Goal: Transaction & Acquisition: Book appointment/travel/reservation

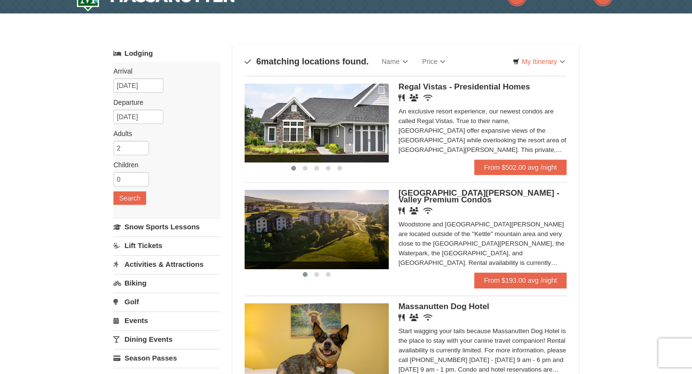
scroll to position [19, 0]
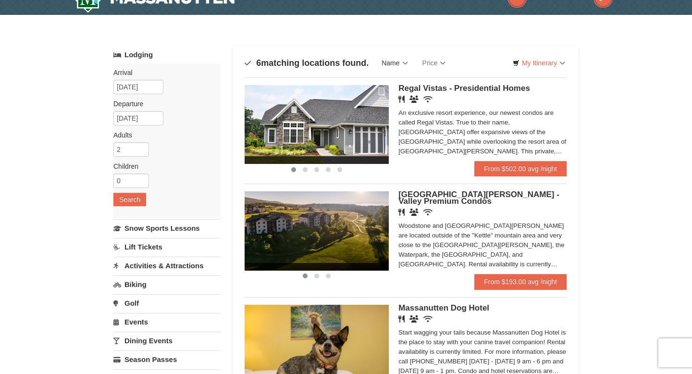
click at [394, 61] on link "Name" at bounding box center [395, 62] width 40 height 19
click at [530, 61] on link "My Itinerary" at bounding box center [539, 63] width 65 height 14
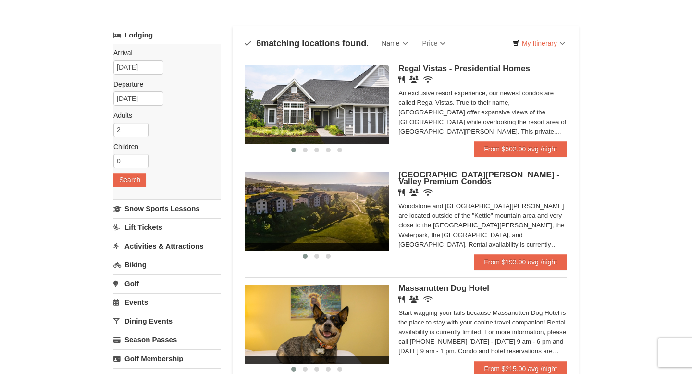
scroll to position [0, 0]
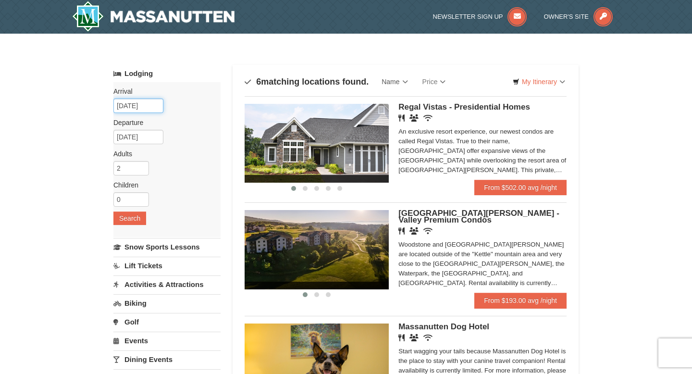
click at [139, 108] on input "12/20/2025" at bounding box center [138, 106] width 50 height 14
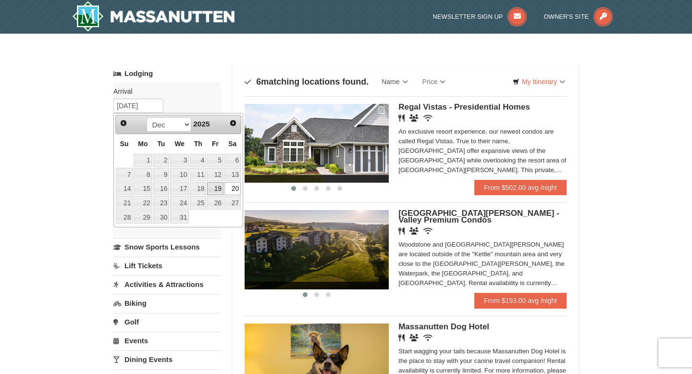
click at [220, 188] on link "19" at bounding box center [215, 188] width 16 height 13
type input "[DATE]"
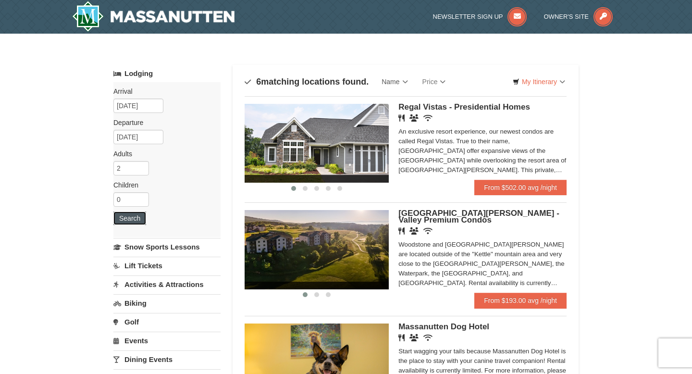
click at [131, 223] on button "Search" at bounding box center [129, 218] width 33 height 13
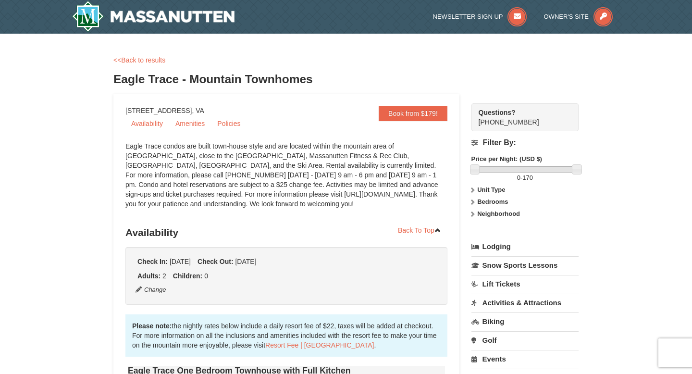
click at [476, 203] on icon at bounding box center [472, 202] width 7 height 7
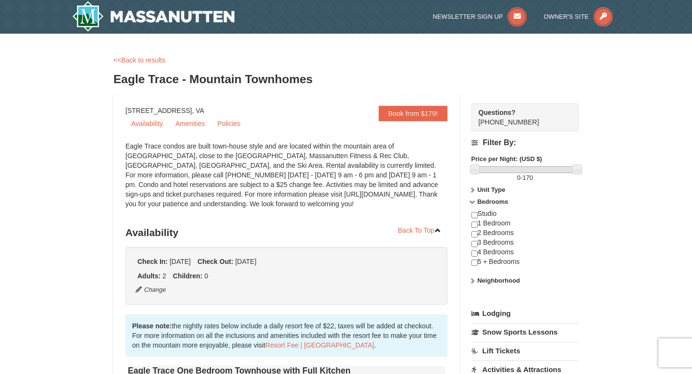
click at [474, 191] on icon at bounding box center [472, 190] width 7 height 7
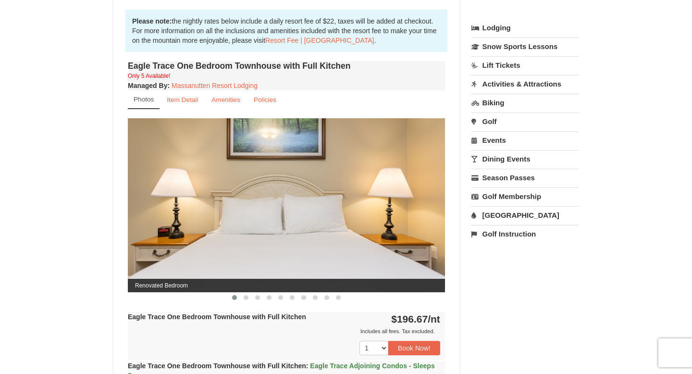
scroll to position [306, 0]
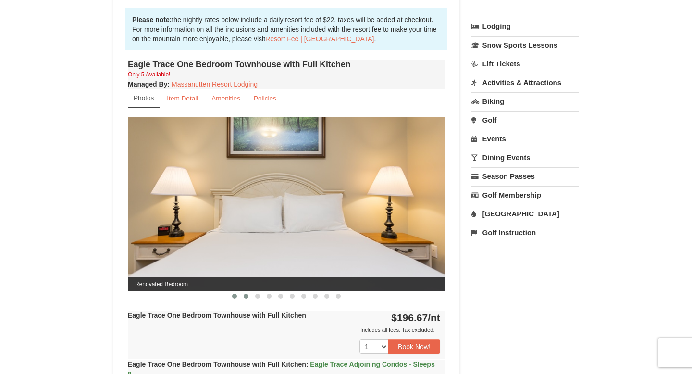
click at [246, 298] on span at bounding box center [246, 296] width 5 height 5
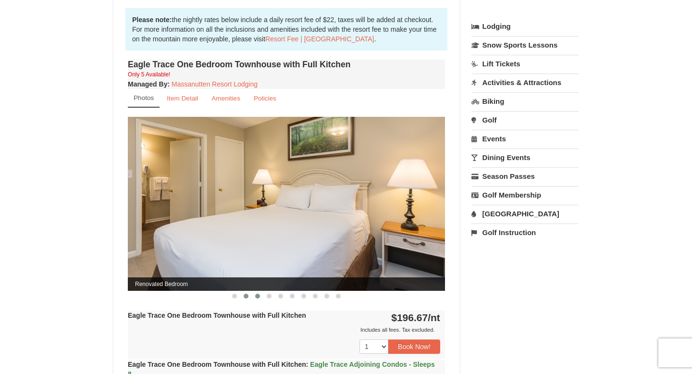
click at [257, 296] on span at bounding box center [257, 296] width 5 height 5
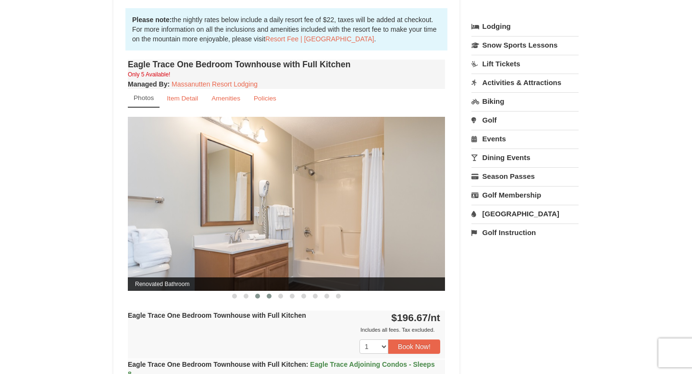
click at [270, 296] on span at bounding box center [269, 296] width 5 height 5
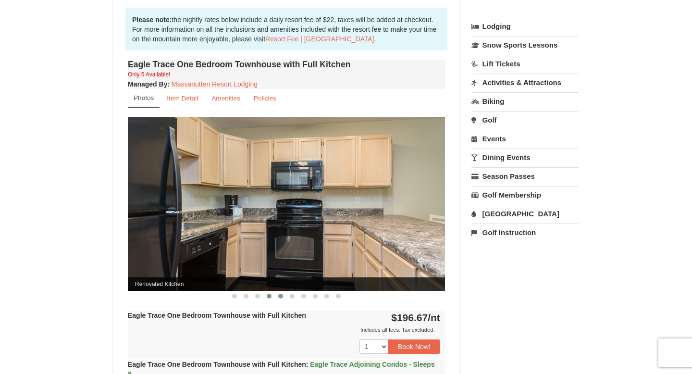
click at [281, 297] on span at bounding box center [280, 296] width 5 height 5
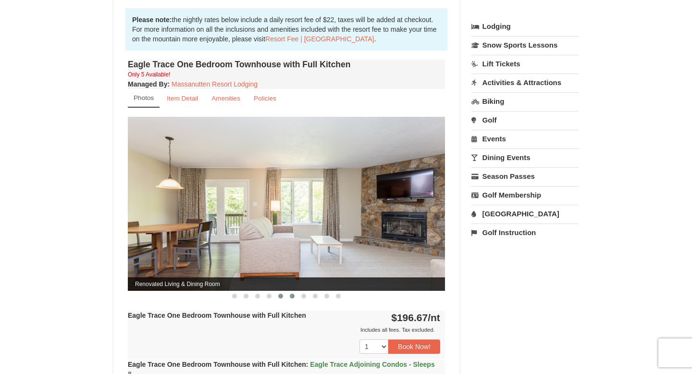
click at [292, 296] on span at bounding box center [292, 296] width 5 height 5
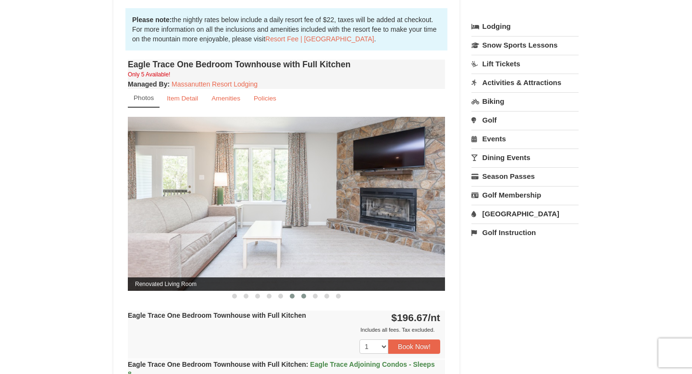
click at [306, 296] on button at bounding box center [304, 296] width 12 height 10
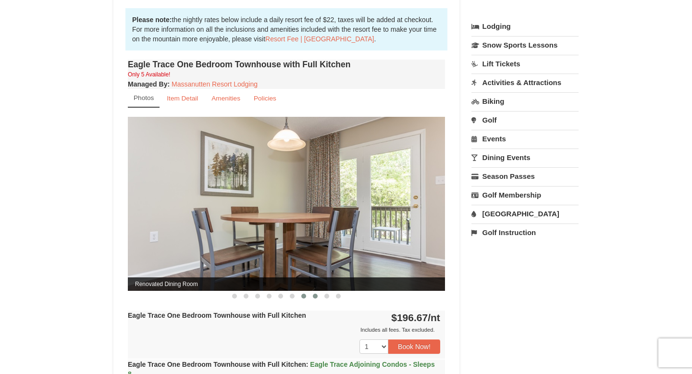
click at [316, 297] on span at bounding box center [315, 296] width 5 height 5
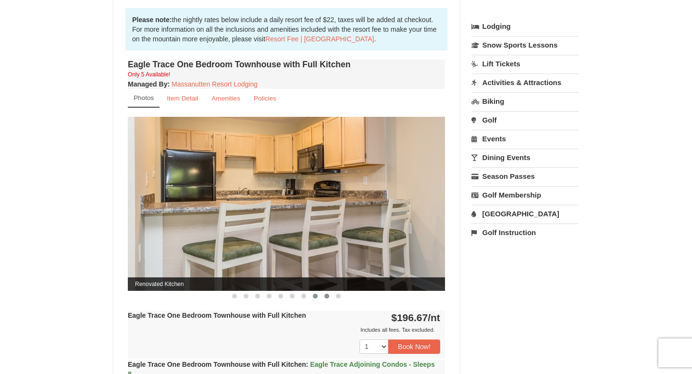
click at [329, 297] on button at bounding box center [327, 296] width 12 height 10
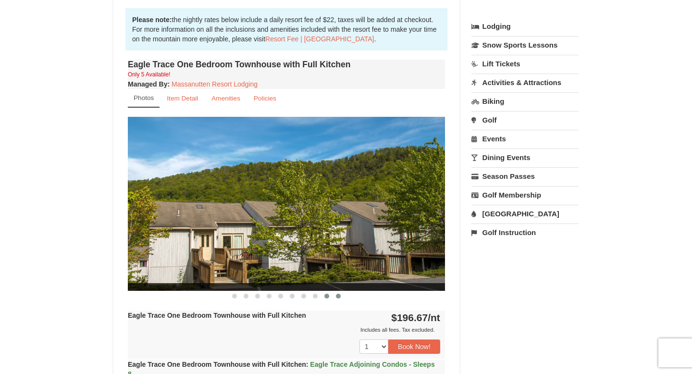
click at [334, 297] on button at bounding box center [339, 296] width 12 height 10
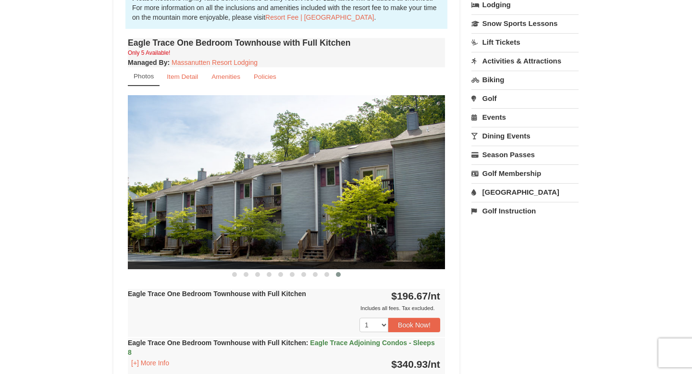
scroll to position [307, 0]
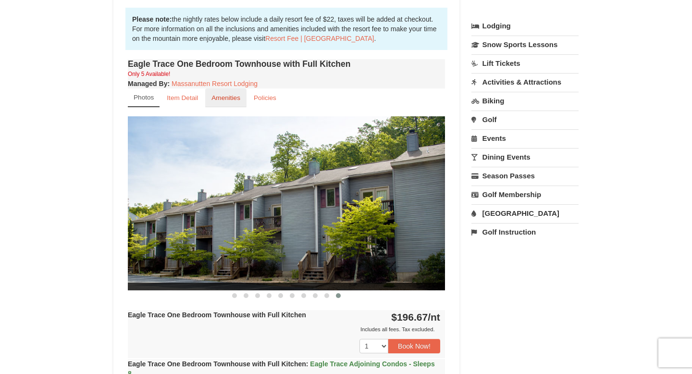
click at [218, 100] on small "Amenities" at bounding box center [226, 97] width 29 height 7
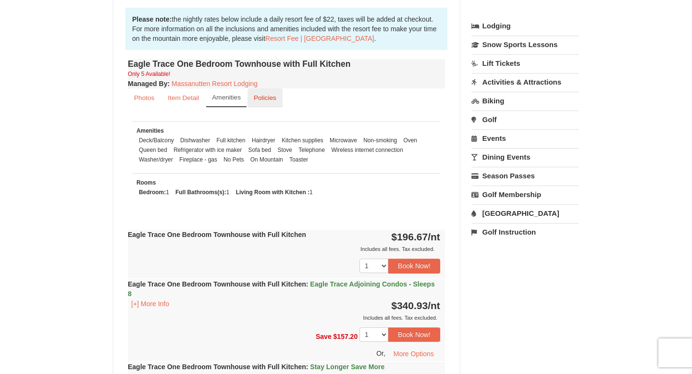
click at [267, 105] on link "Policies" at bounding box center [265, 97] width 35 height 19
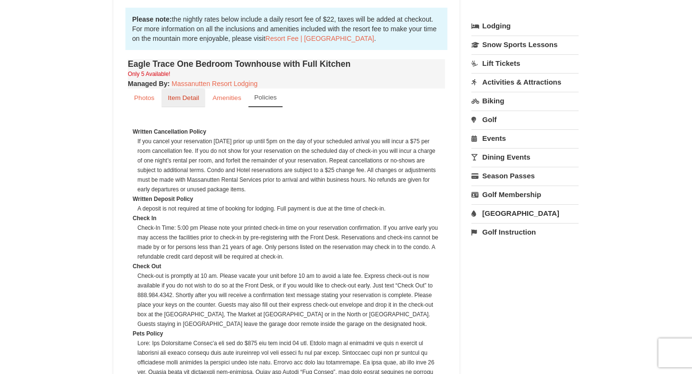
click at [200, 95] on link "Item Detail" at bounding box center [184, 97] width 44 height 19
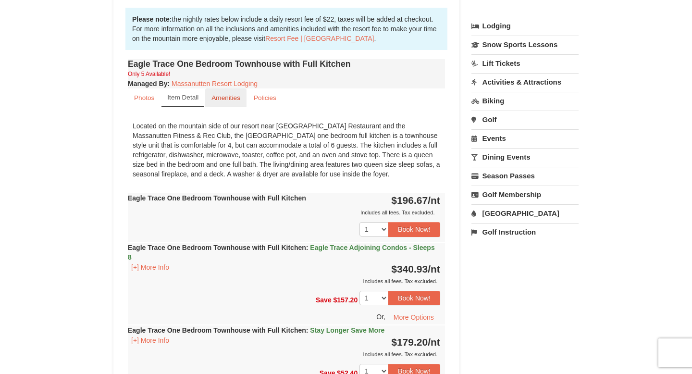
click at [215, 94] on small "Amenities" at bounding box center [226, 97] width 29 height 7
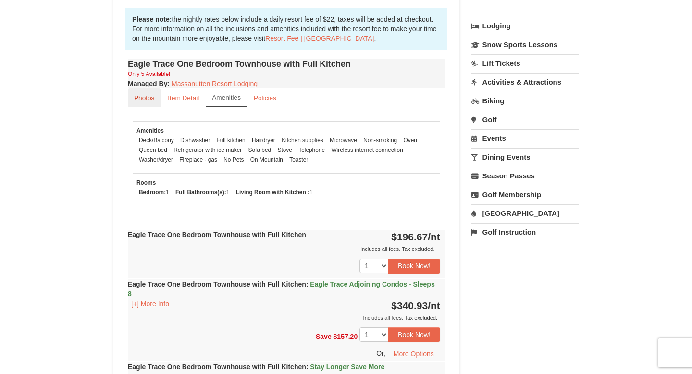
click at [146, 100] on small "Photos" at bounding box center [144, 97] width 20 height 7
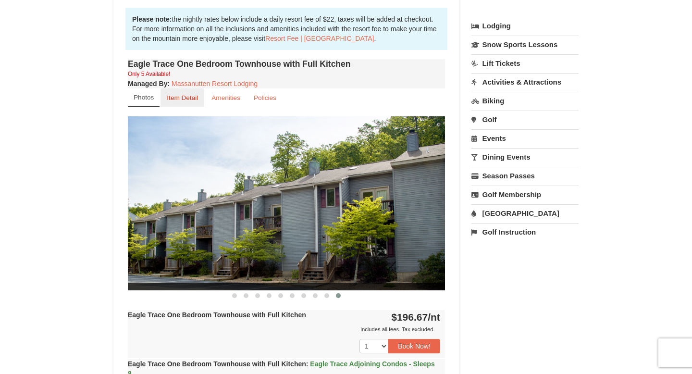
click at [177, 96] on small "Item Detail" at bounding box center [182, 97] width 31 height 7
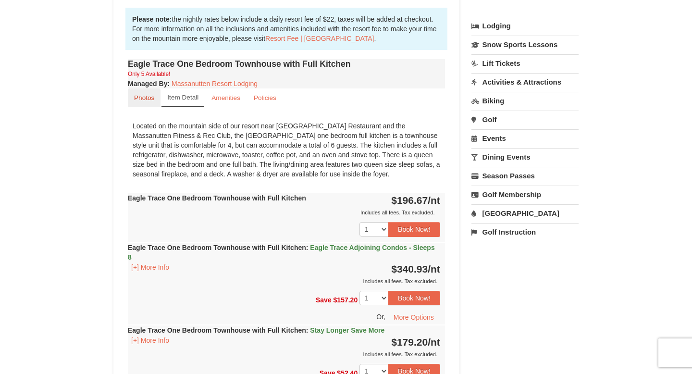
click at [151, 96] on small "Photos" at bounding box center [144, 97] width 20 height 7
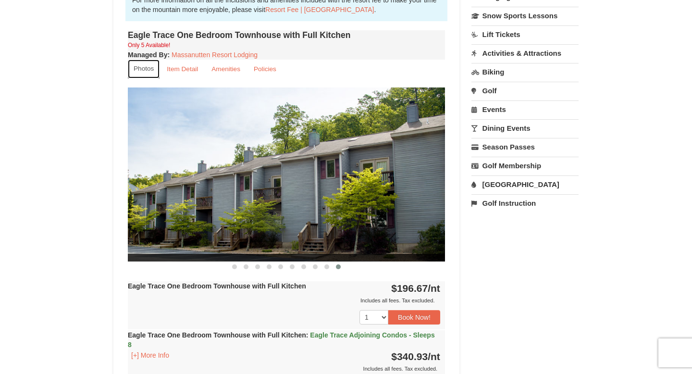
scroll to position [336, 0]
click at [326, 269] on button at bounding box center [327, 267] width 12 height 10
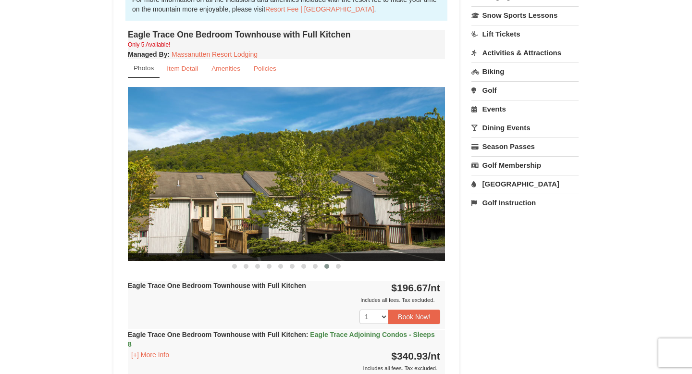
click at [321, 269] on button at bounding box center [327, 267] width 12 height 10
click at [322, 267] on button at bounding box center [327, 267] width 12 height 10
click at [313, 266] on span at bounding box center [315, 266] width 5 height 5
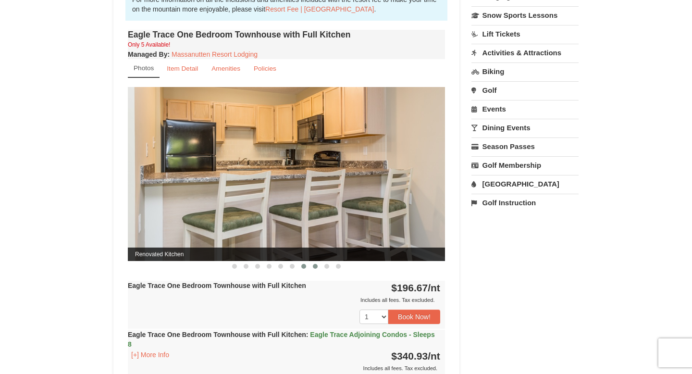
click at [303, 266] on span at bounding box center [303, 266] width 5 height 5
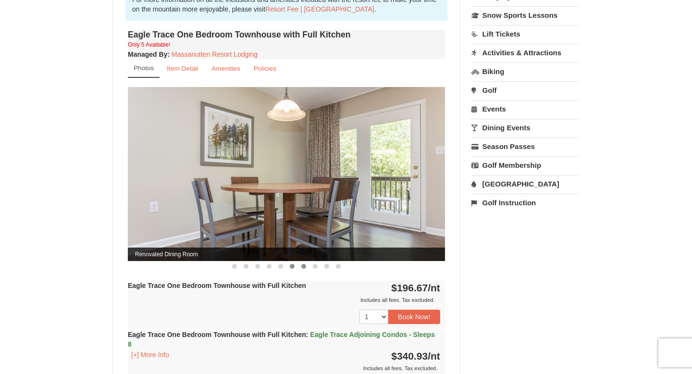
click at [288, 267] on button at bounding box center [293, 267] width 12 height 10
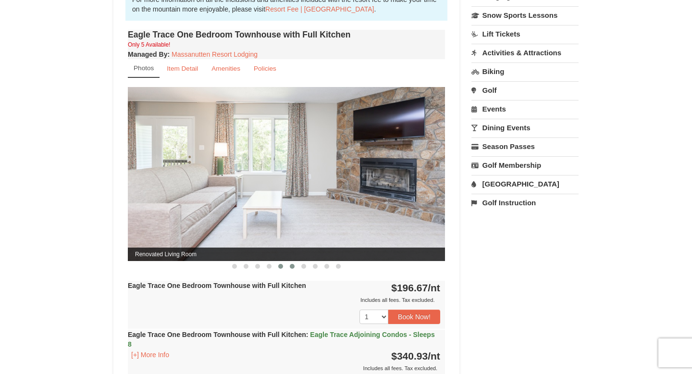
click at [279, 267] on span at bounding box center [280, 266] width 5 height 5
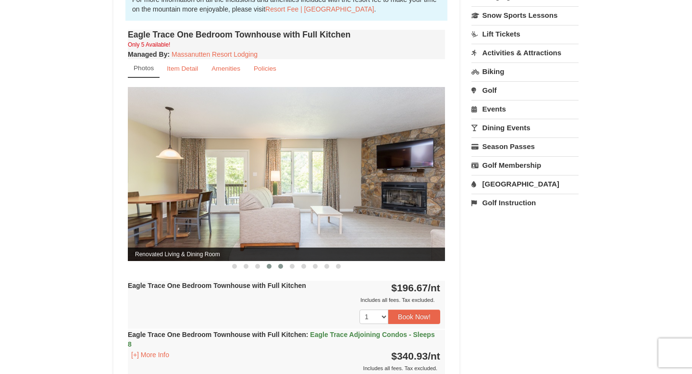
click at [269, 266] on span at bounding box center [269, 266] width 5 height 5
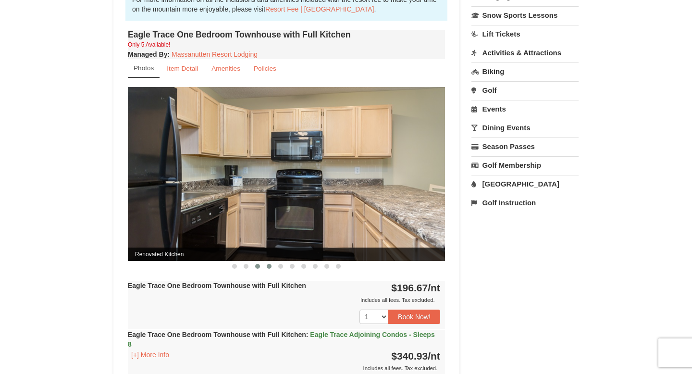
click at [252, 266] on button at bounding box center [258, 267] width 12 height 10
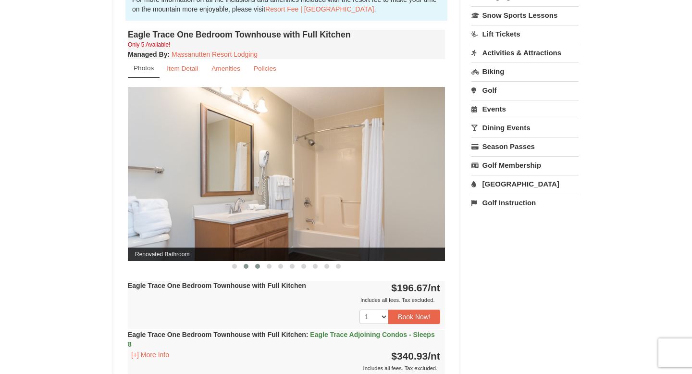
click at [243, 266] on button at bounding box center [246, 267] width 12 height 10
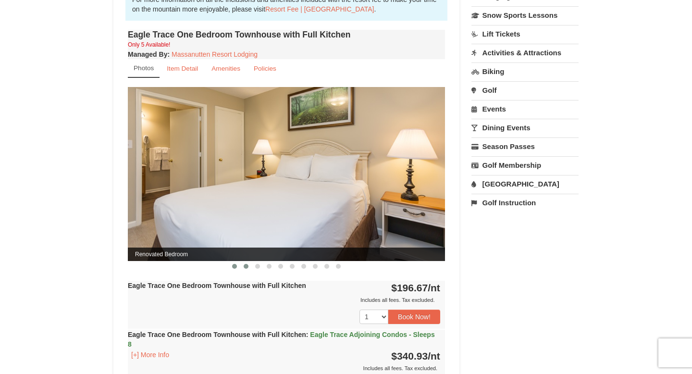
click at [230, 267] on button at bounding box center [235, 267] width 12 height 10
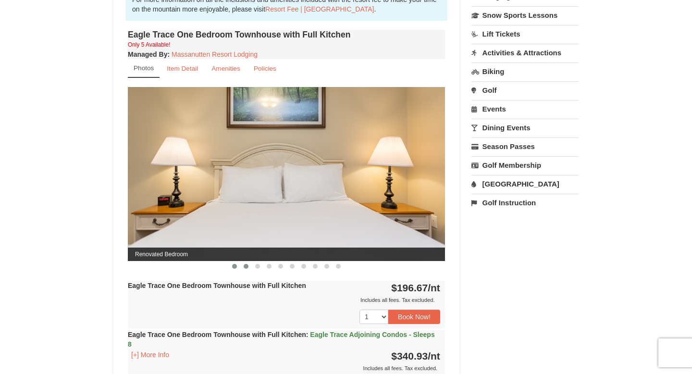
click at [241, 267] on button at bounding box center [246, 267] width 12 height 10
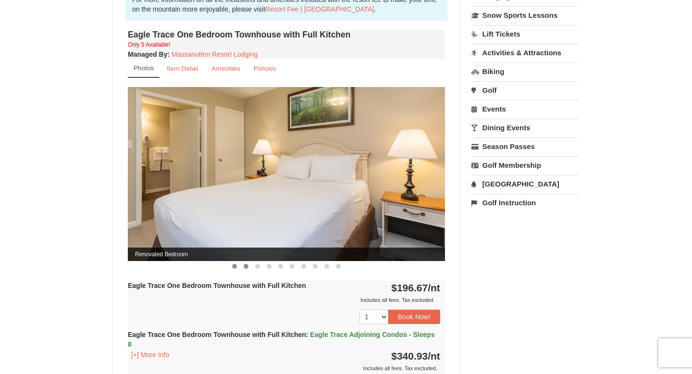
click at [235, 267] on span at bounding box center [234, 266] width 5 height 5
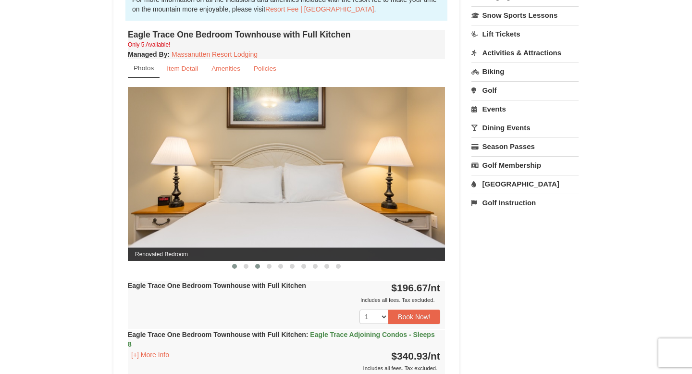
click at [253, 266] on button at bounding box center [258, 267] width 12 height 10
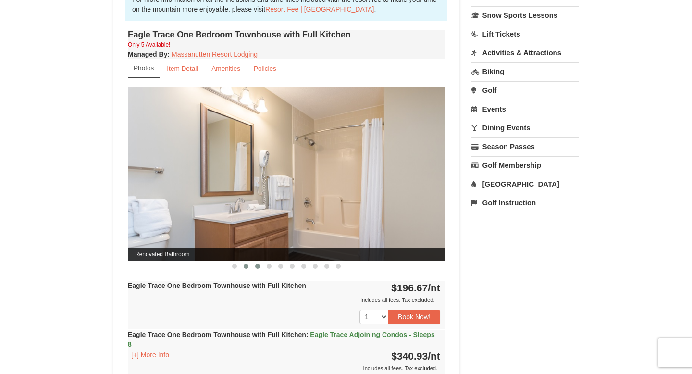
click at [247, 266] on span at bounding box center [246, 266] width 5 height 5
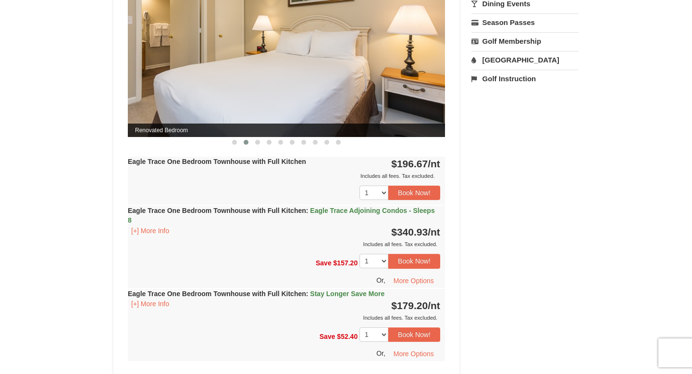
scroll to position [462, 0]
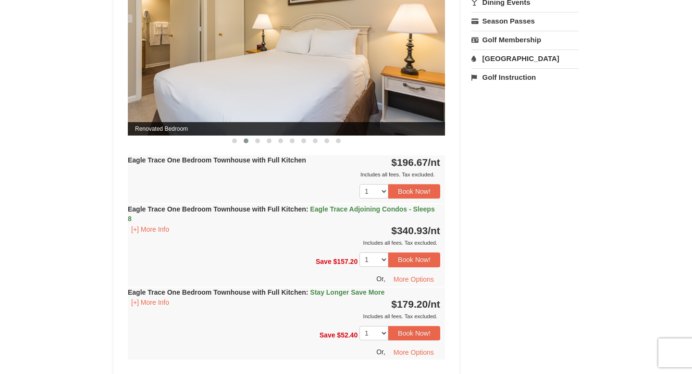
click at [356, 205] on span "Eagle Trace Adjoining Condos - Sleeps 8" at bounding box center [281, 213] width 307 height 17
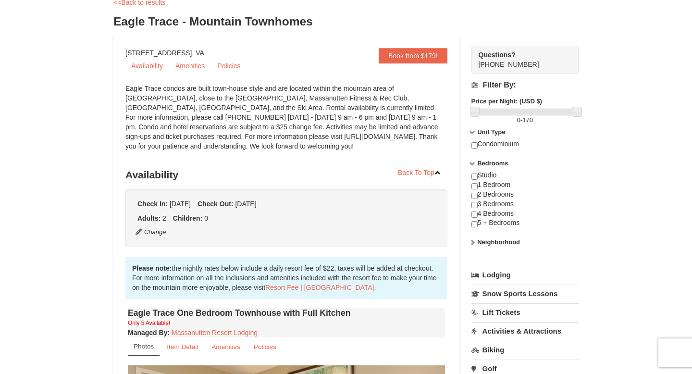
scroll to position [0, 0]
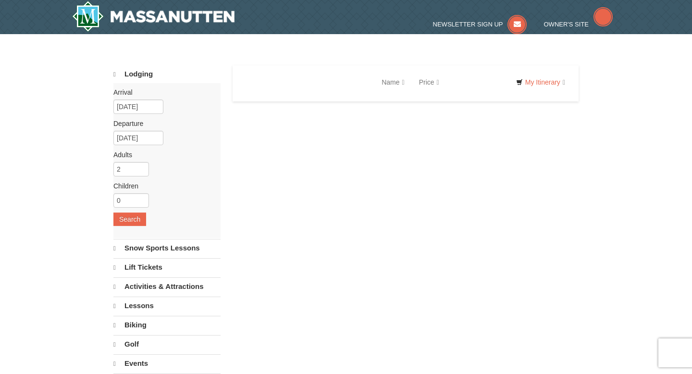
select select "10"
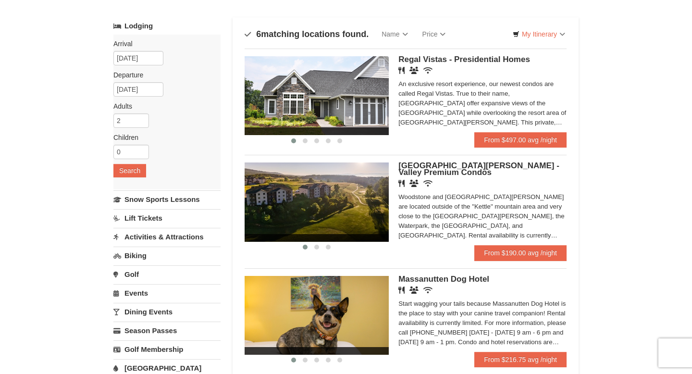
scroll to position [45, 0]
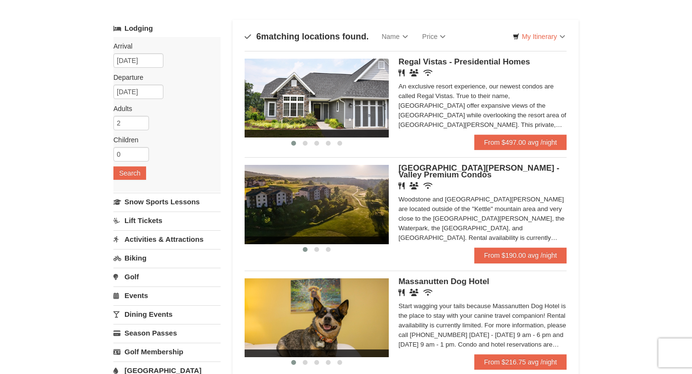
click at [433, 171] on span "[GEOGRAPHIC_DATA][PERSON_NAME] - Valley Premium Condos" at bounding box center [479, 171] width 161 height 16
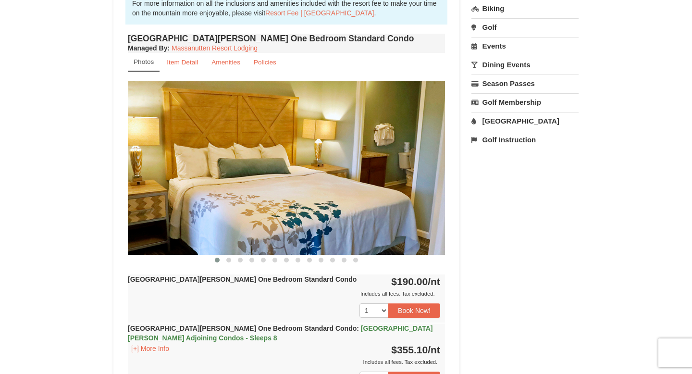
scroll to position [313, 0]
click at [230, 262] on button at bounding box center [229, 261] width 12 height 10
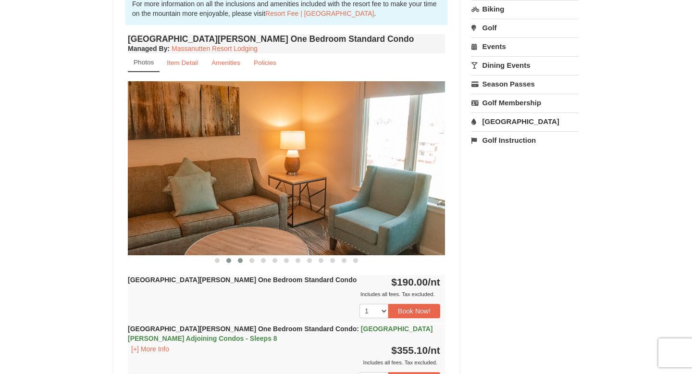
click at [236, 262] on button at bounding box center [241, 261] width 12 height 10
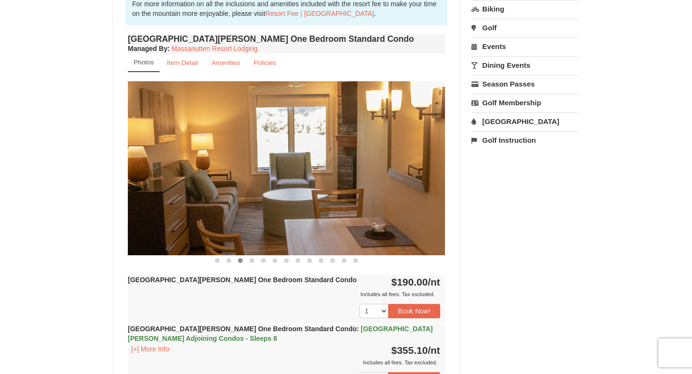
click at [242, 263] on button at bounding box center [241, 261] width 12 height 10
click at [249, 261] on button at bounding box center [252, 261] width 12 height 10
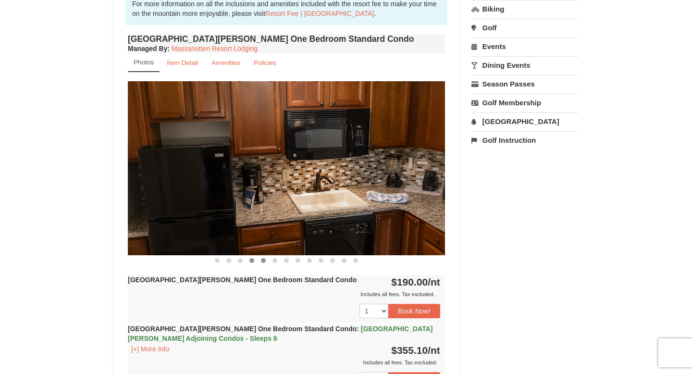
click at [259, 262] on button at bounding box center [264, 261] width 12 height 10
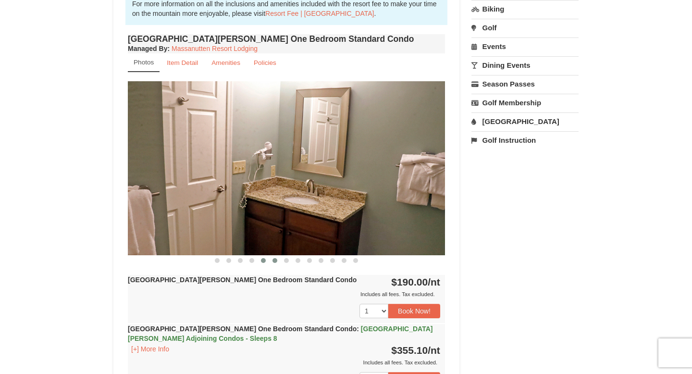
click at [270, 262] on button at bounding box center [275, 261] width 12 height 10
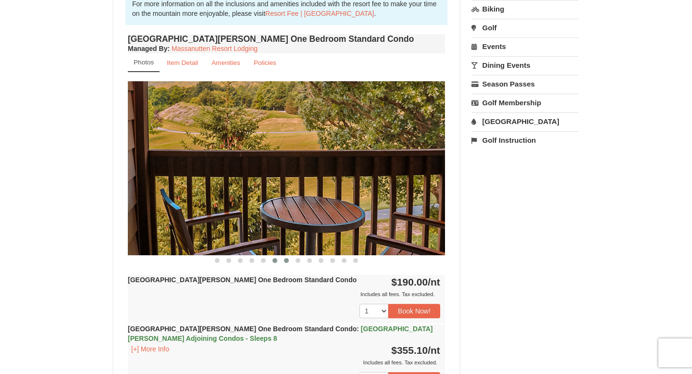
click at [282, 261] on button at bounding box center [287, 261] width 12 height 10
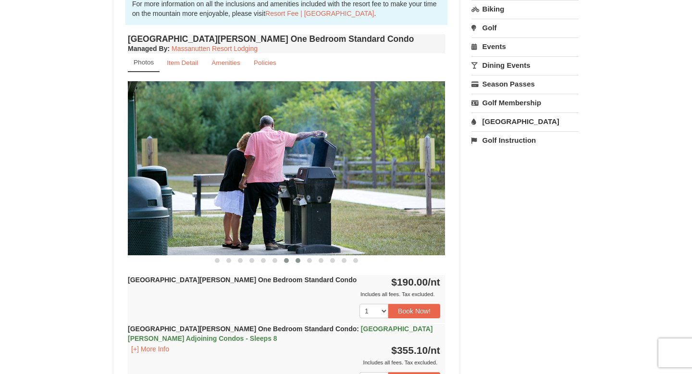
click at [299, 260] on span at bounding box center [298, 260] width 5 height 5
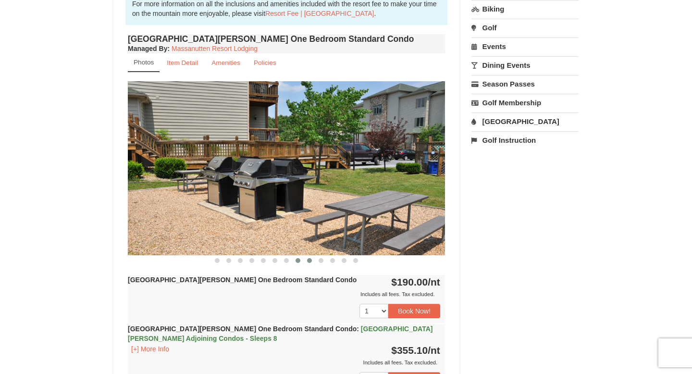
click at [306, 260] on button at bounding box center [310, 261] width 12 height 10
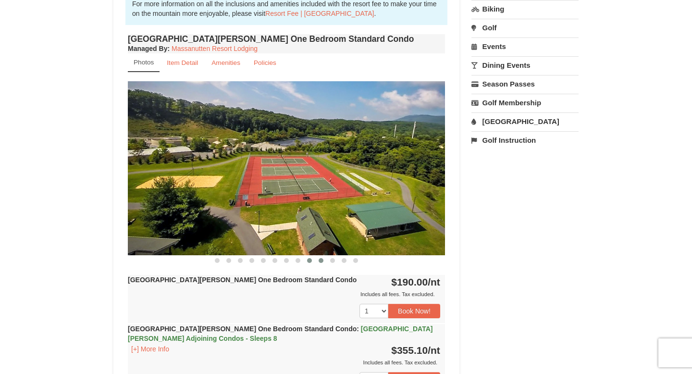
click at [317, 260] on button at bounding box center [321, 261] width 12 height 10
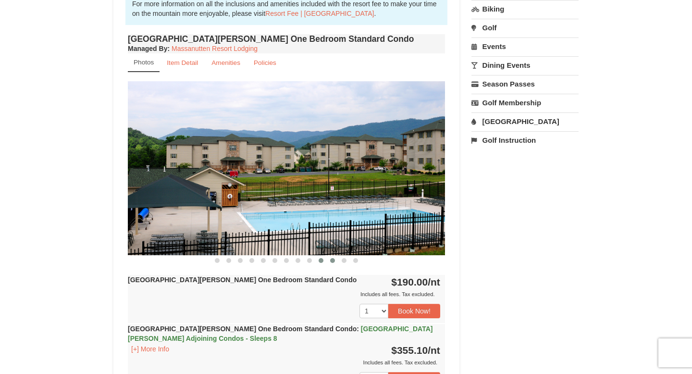
click at [331, 262] on span at bounding box center [332, 260] width 5 height 5
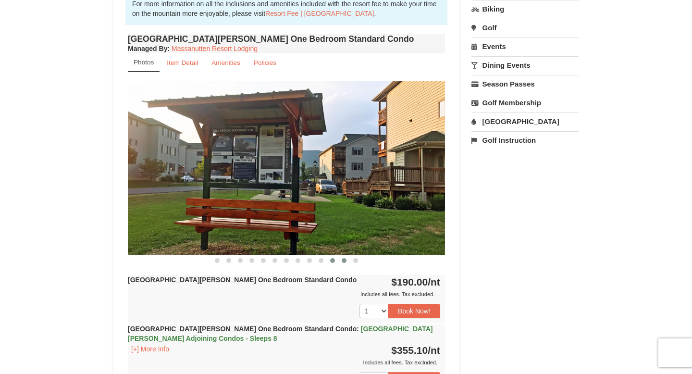
click at [340, 262] on button at bounding box center [345, 261] width 12 height 10
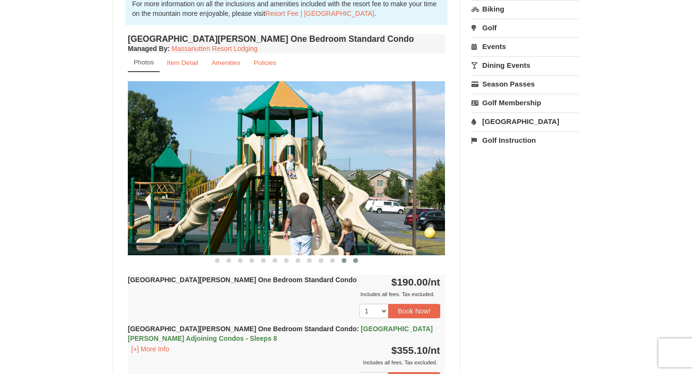
click at [353, 262] on button at bounding box center [356, 261] width 12 height 10
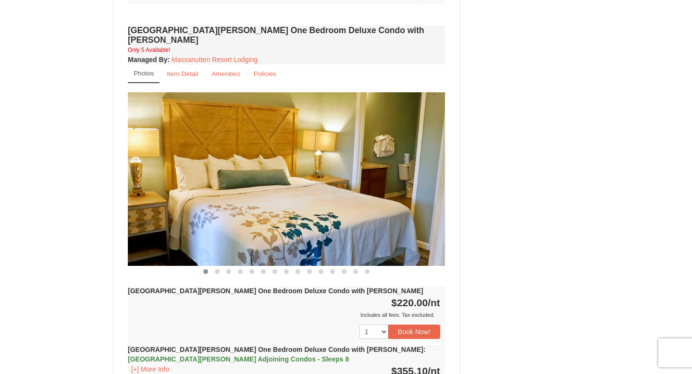
scroll to position [790, 0]
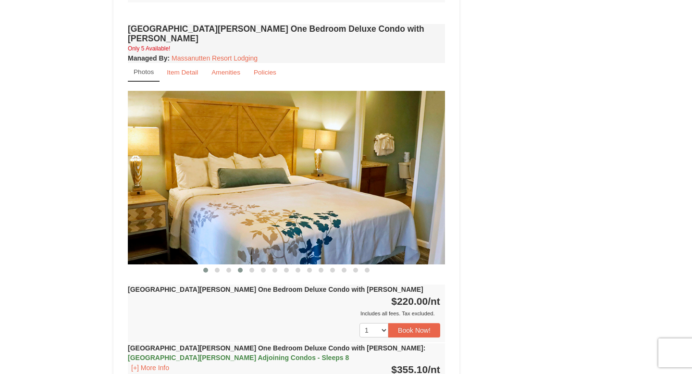
click at [241, 268] on span at bounding box center [240, 270] width 5 height 5
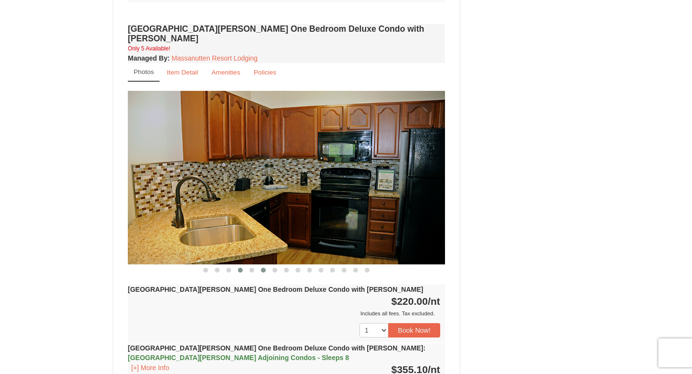
click at [262, 268] on span at bounding box center [263, 270] width 5 height 5
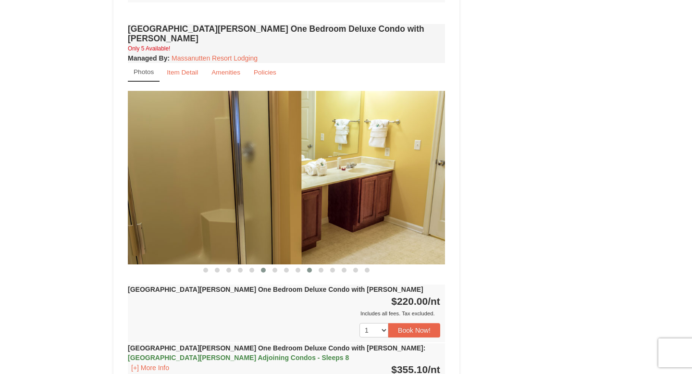
click at [309, 268] on span at bounding box center [309, 270] width 5 height 5
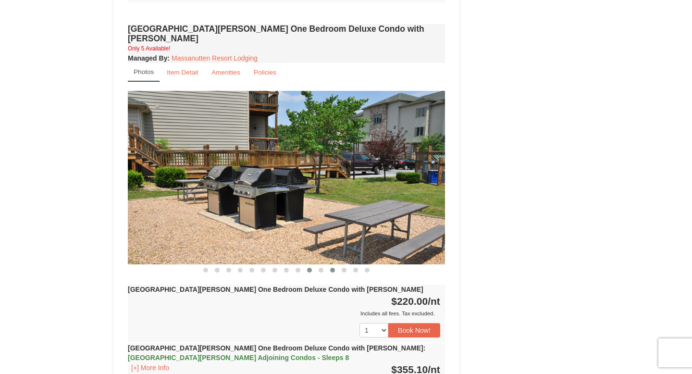
click at [333, 268] on span at bounding box center [332, 270] width 5 height 5
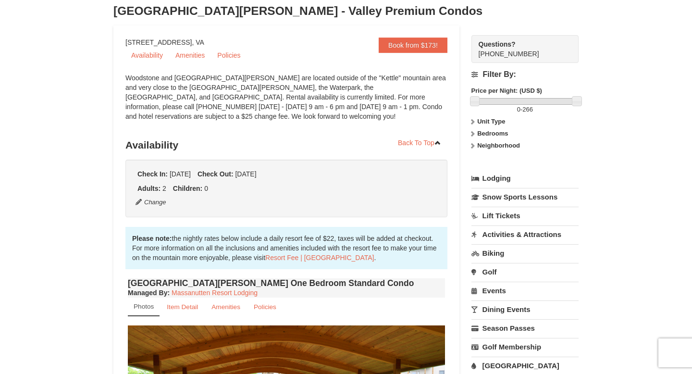
scroll to position [0, 0]
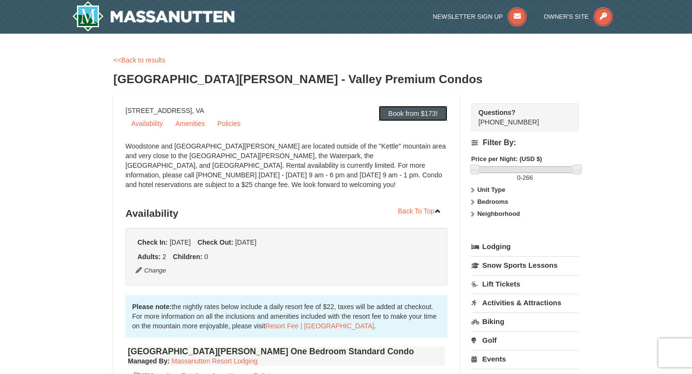
click at [402, 120] on link "Book from $173!" at bounding box center [413, 113] width 69 height 15
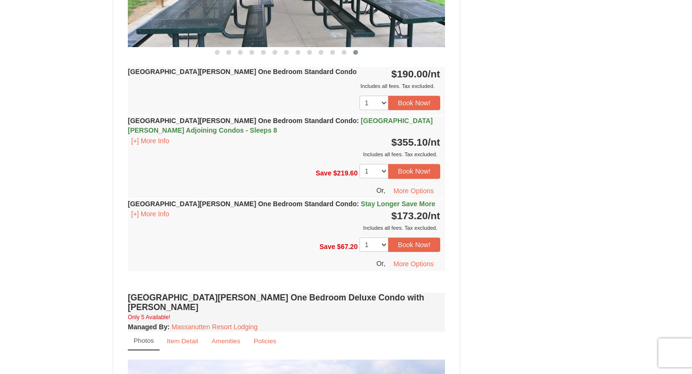
scroll to position [518, 0]
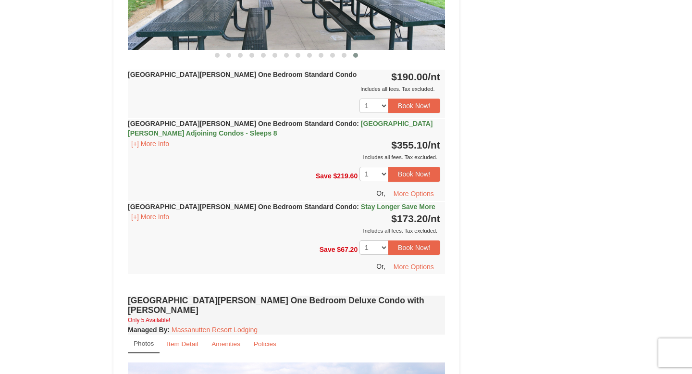
click at [318, 105] on div "1 2 3 4 5 6 7 Book Now!" at bounding box center [286, 106] width 317 height 24
click at [159, 141] on button "[+] More Info" at bounding box center [150, 143] width 45 height 11
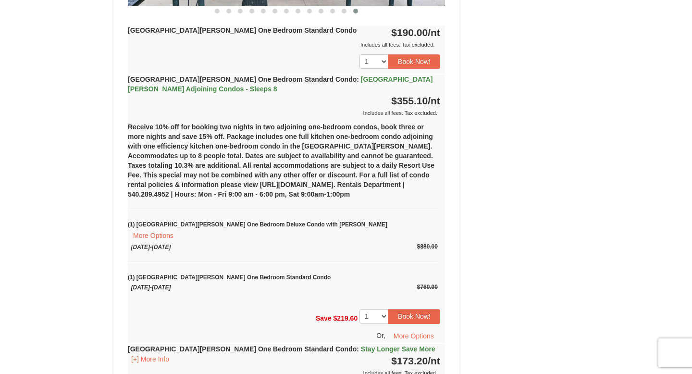
scroll to position [561, 0]
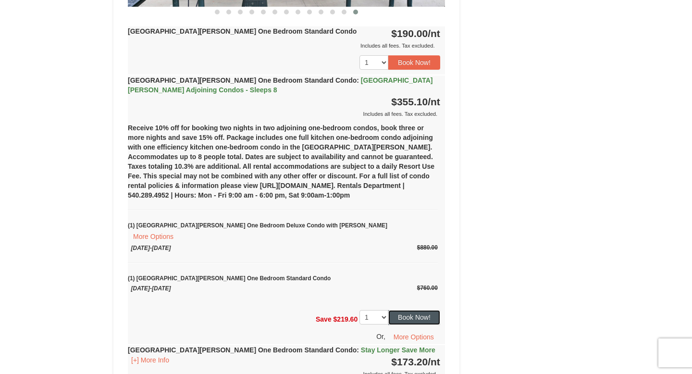
click at [402, 310] on button "Book Now!" at bounding box center [415, 317] width 52 height 14
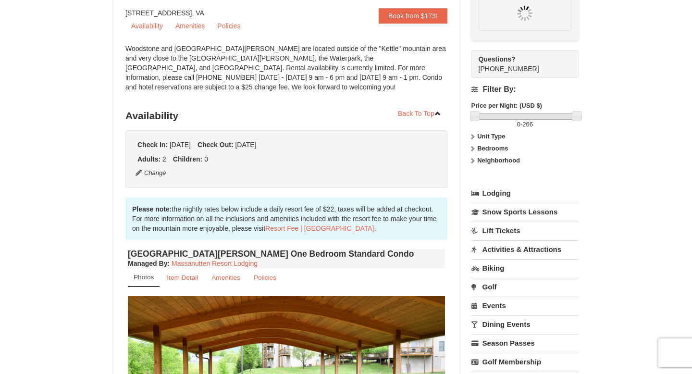
scroll to position [94, 0]
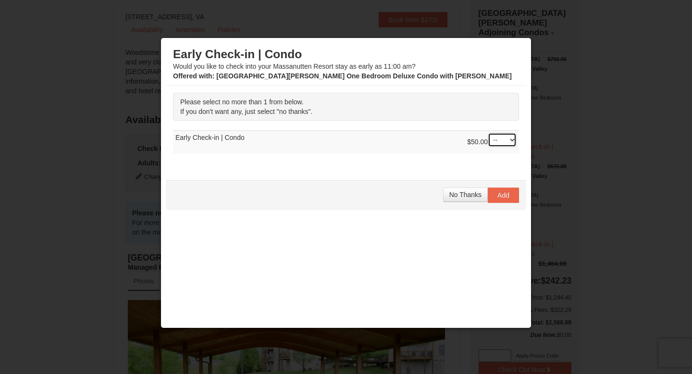
click at [501, 137] on select "-- 01" at bounding box center [502, 140] width 29 height 14
click at [488, 133] on select "-- 01" at bounding box center [502, 140] width 29 height 14
click at [498, 137] on select "-- 01" at bounding box center [502, 140] width 29 height 14
select select "0"
click at [488, 133] on select "-- 01" at bounding box center [502, 140] width 29 height 14
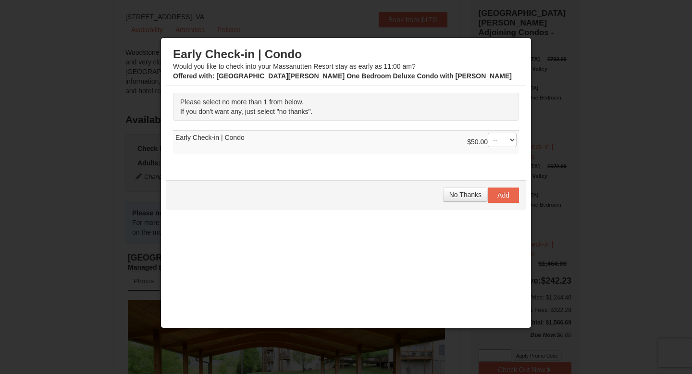
click at [440, 178] on div "Early Check-in | Condo Would you like to check into your Massanutten Resort sta…" at bounding box center [346, 192] width 361 height 299
click at [500, 197] on span "Add" at bounding box center [504, 195] width 12 height 8
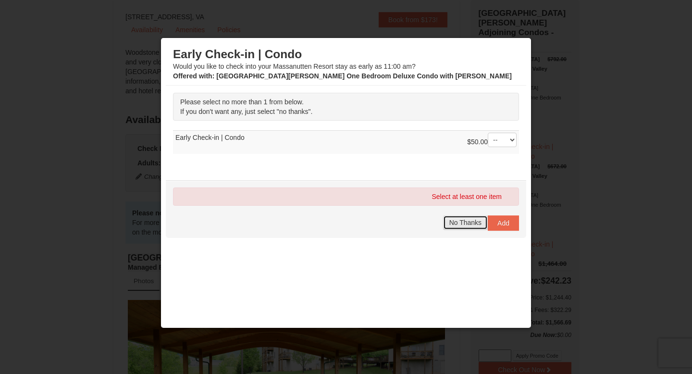
click at [464, 225] on span "No Thanks" at bounding box center [466, 223] width 32 height 8
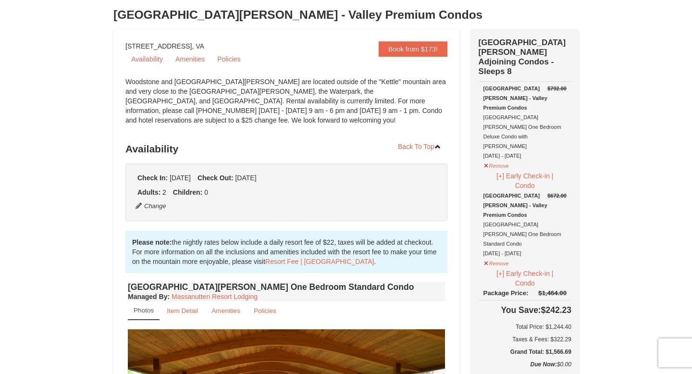
scroll to position [66, 0]
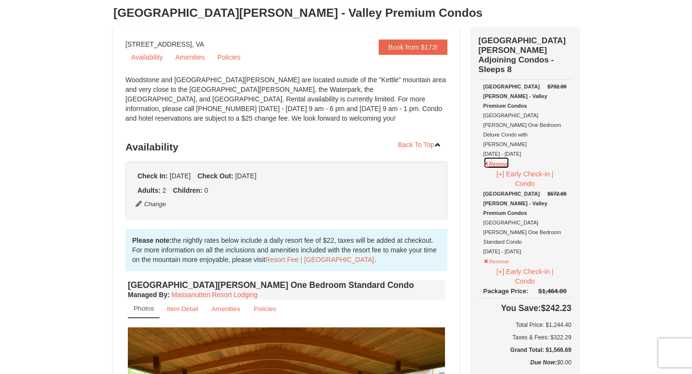
click at [493, 157] on button "Remove" at bounding box center [497, 163] width 26 height 12
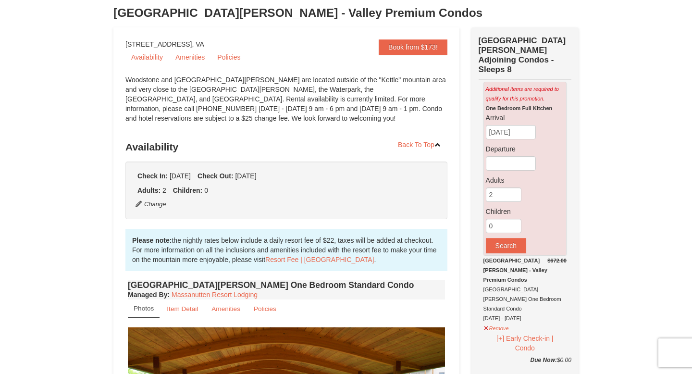
click at [517, 126] on input "[DATE]" at bounding box center [511, 132] width 50 height 14
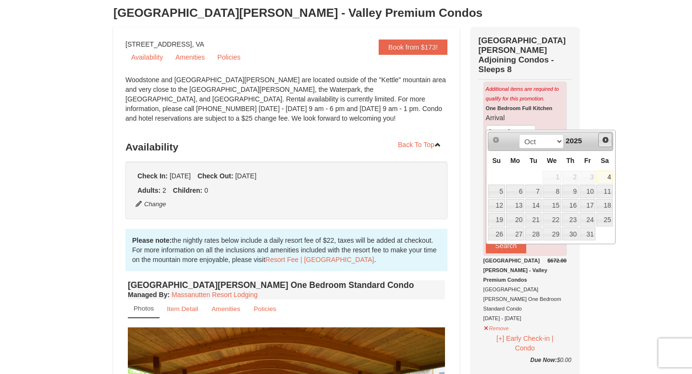
click at [602, 139] on span "Next" at bounding box center [606, 140] width 8 height 8
click at [610, 138] on link "Next" at bounding box center [606, 140] width 14 height 14
click at [590, 209] on link "19" at bounding box center [588, 205] width 16 height 13
type input "[DATE]"
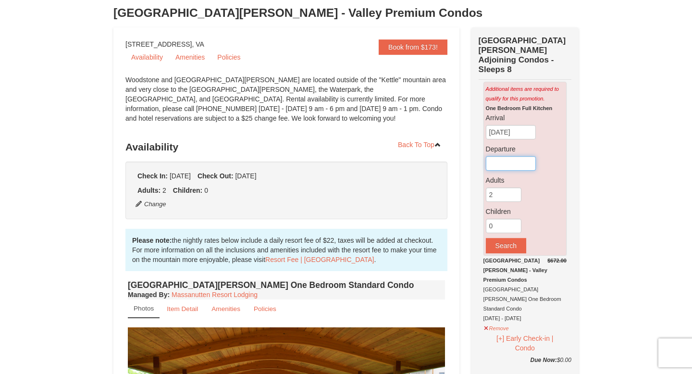
click at [501, 156] on input "text" at bounding box center [511, 163] width 50 height 14
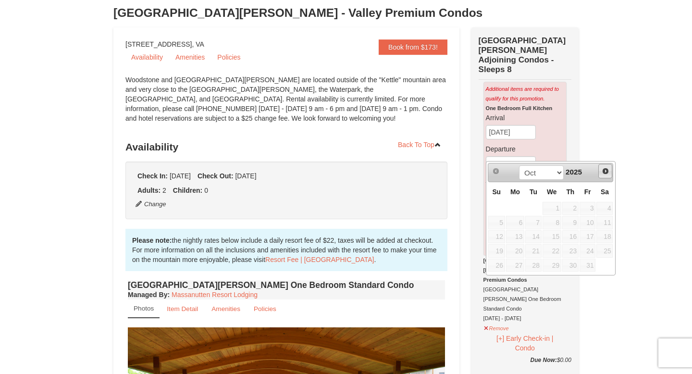
click at [606, 169] on span "Next" at bounding box center [606, 171] width 8 height 8
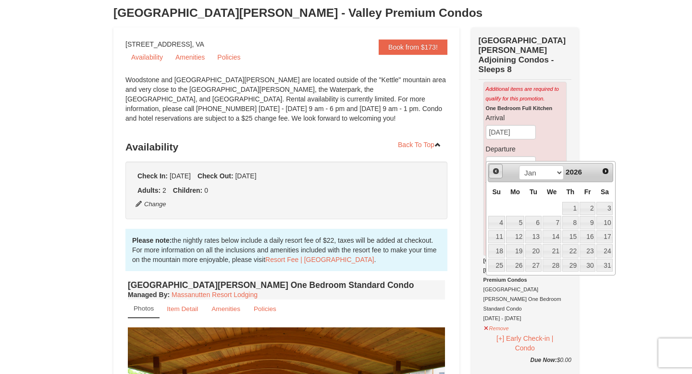
click at [495, 173] on span "Prev" at bounding box center [496, 171] width 8 height 8
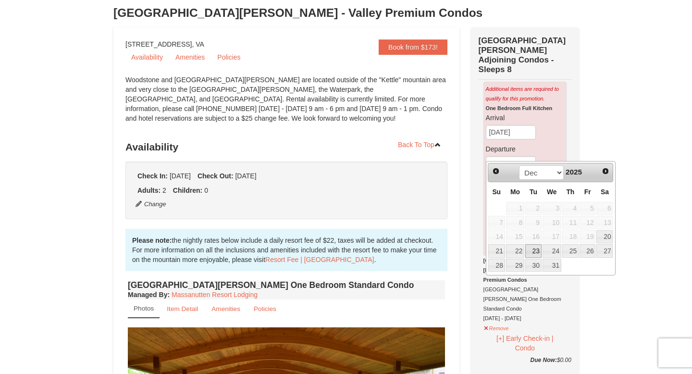
click at [533, 252] on link "23" at bounding box center [534, 250] width 16 height 13
type input "[DATE]"
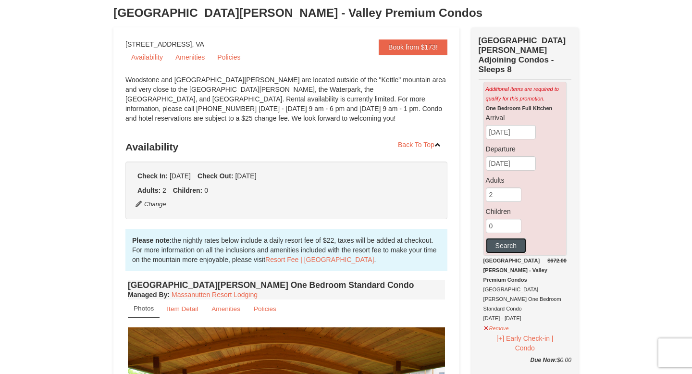
click at [502, 238] on button "Search" at bounding box center [506, 245] width 40 height 15
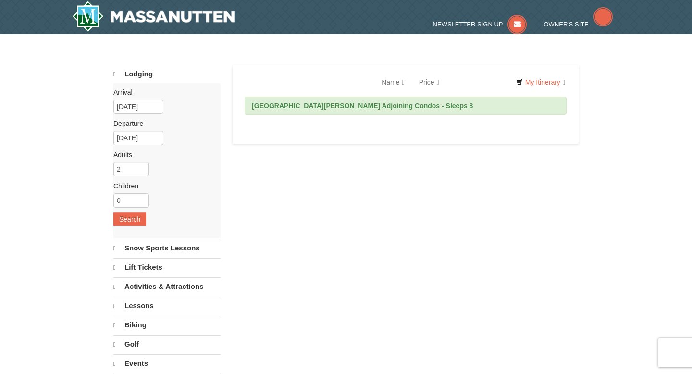
select select "10"
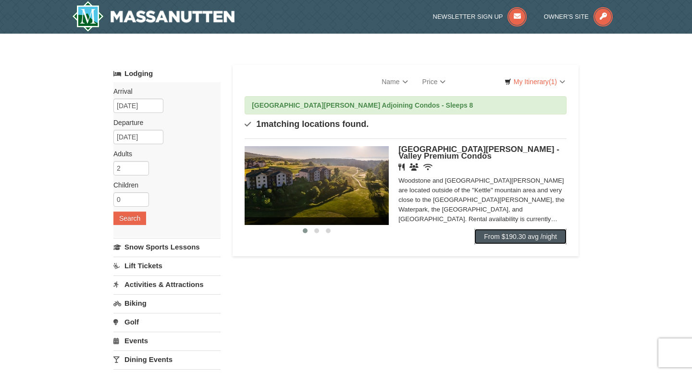
click at [502, 237] on link "From $190.30 avg /night" at bounding box center [521, 236] width 92 height 15
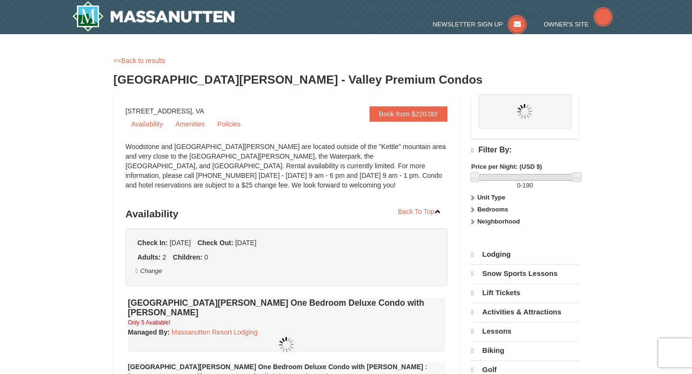
select select "10"
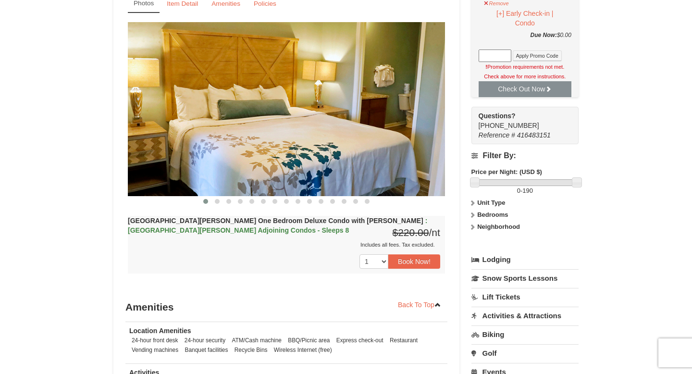
scroll to position [419, 0]
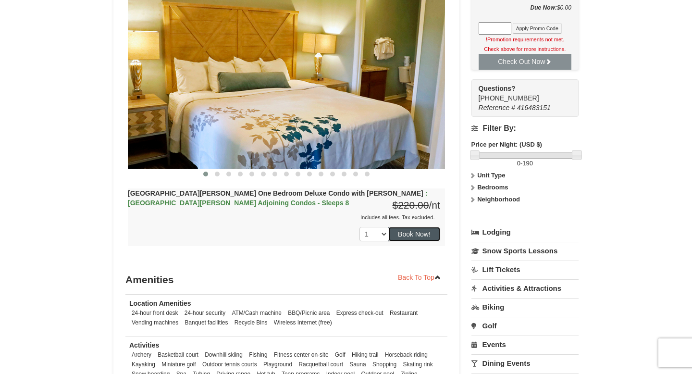
click at [419, 228] on button "Book Now!" at bounding box center [415, 234] width 52 height 14
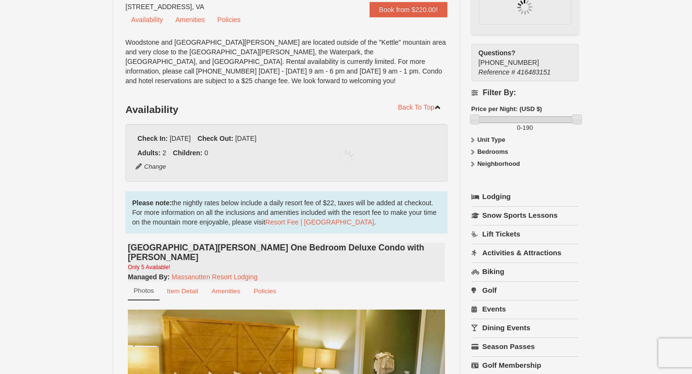
scroll to position [94, 0]
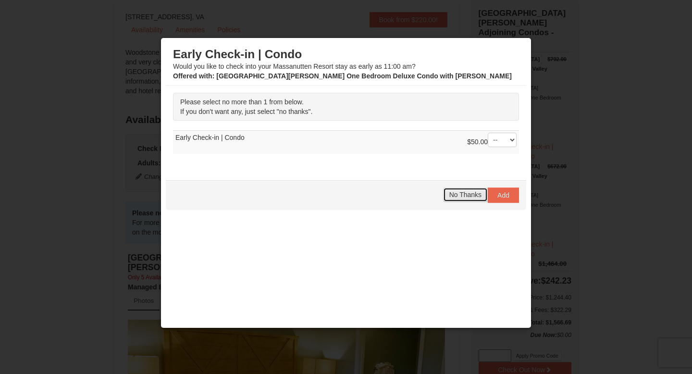
click at [462, 199] on button "No Thanks" at bounding box center [465, 195] width 45 height 14
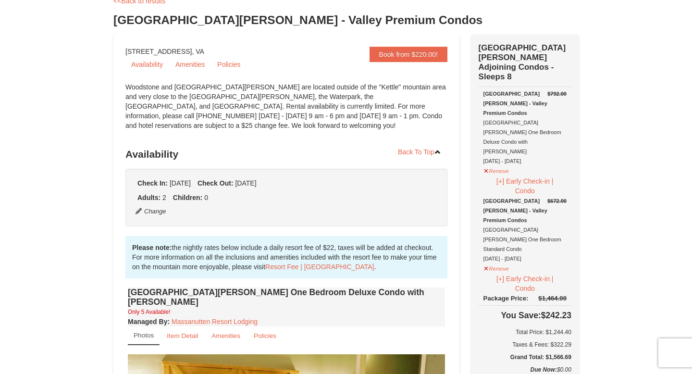
scroll to position [59, 0]
click at [489, 164] on button "Remove" at bounding box center [497, 170] width 26 height 12
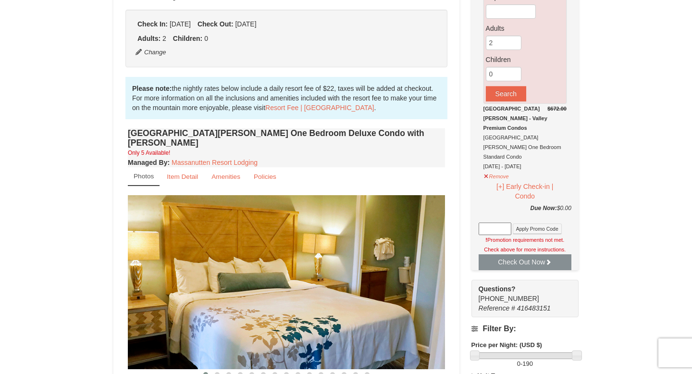
scroll to position [267, 0]
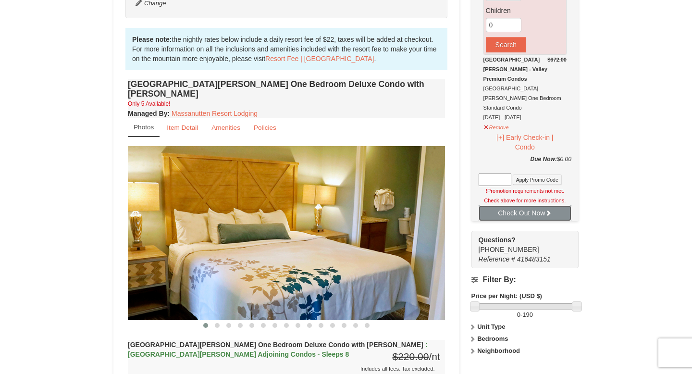
click at [523, 205] on button "Check Out Now" at bounding box center [525, 212] width 93 height 15
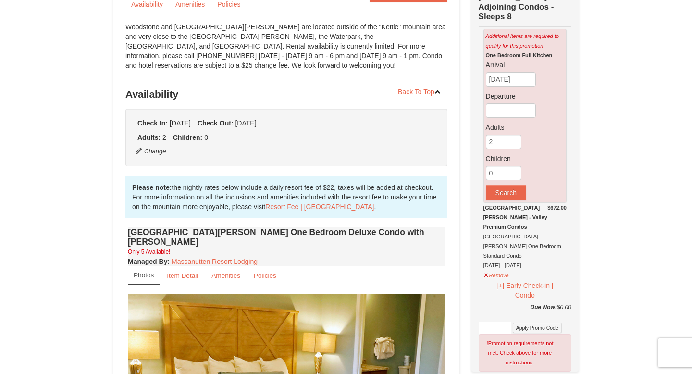
scroll to position [88, 0]
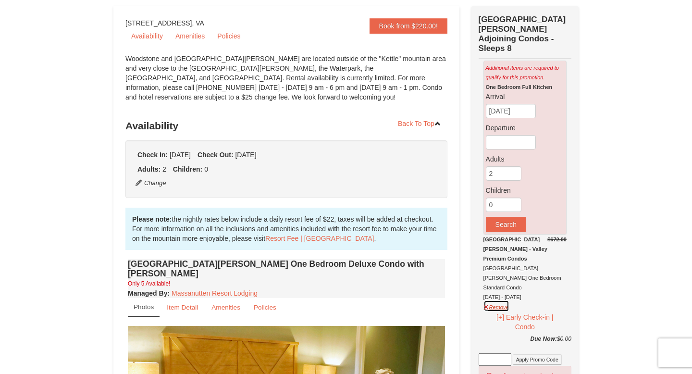
click at [495, 300] on button "Remove" at bounding box center [497, 306] width 26 height 12
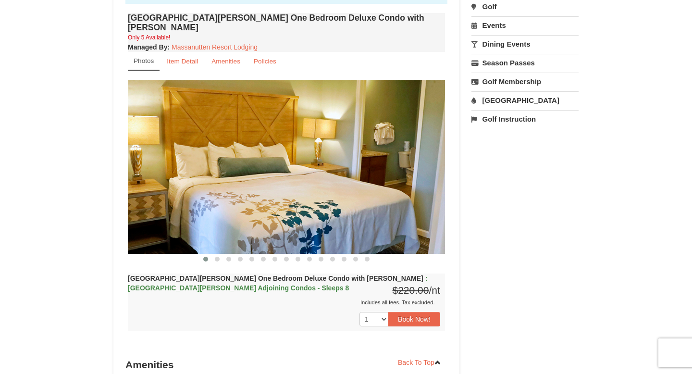
scroll to position [365, 0]
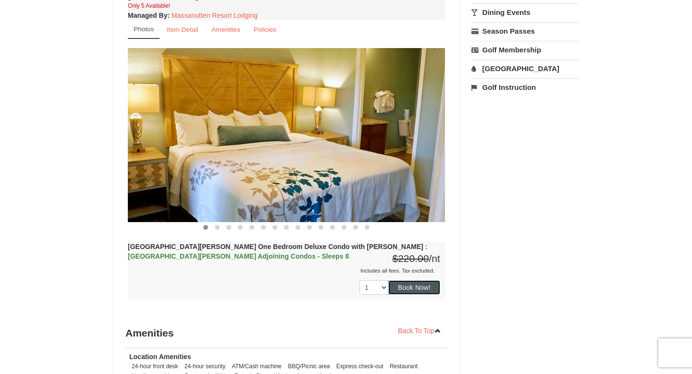
click at [404, 280] on button "Book Now!" at bounding box center [415, 287] width 52 height 14
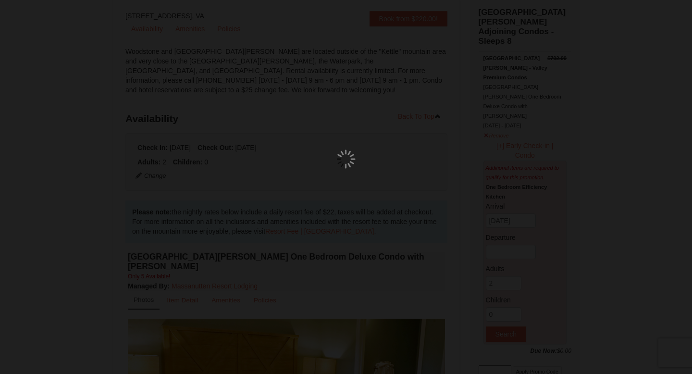
scroll to position [94, 0]
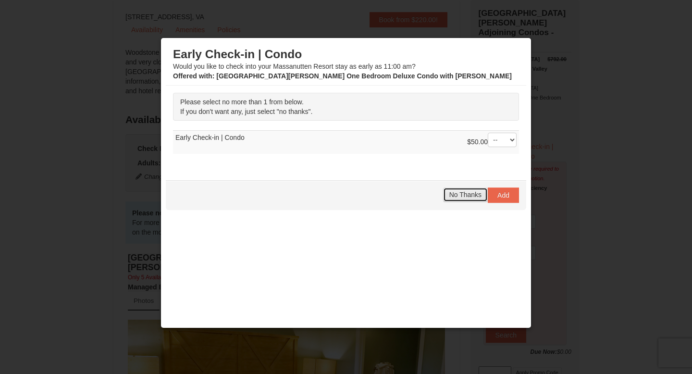
click at [459, 197] on span "No Thanks" at bounding box center [466, 195] width 32 height 8
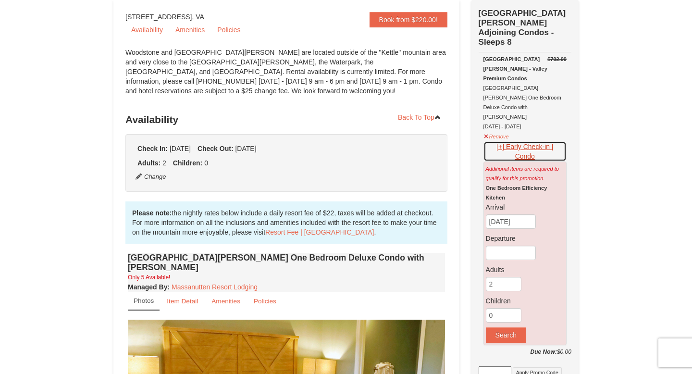
click at [515, 141] on button "[+] Early Check-in | Condo" at bounding box center [525, 151] width 83 height 20
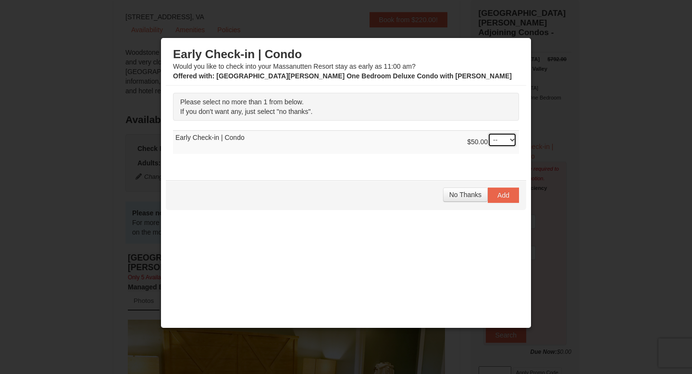
click at [498, 139] on select "-- 01" at bounding box center [502, 140] width 29 height 14
select select "1"
click at [488, 133] on select "-- 01" at bounding box center [502, 140] width 29 height 14
click at [505, 195] on span "Add" at bounding box center [504, 195] width 12 height 8
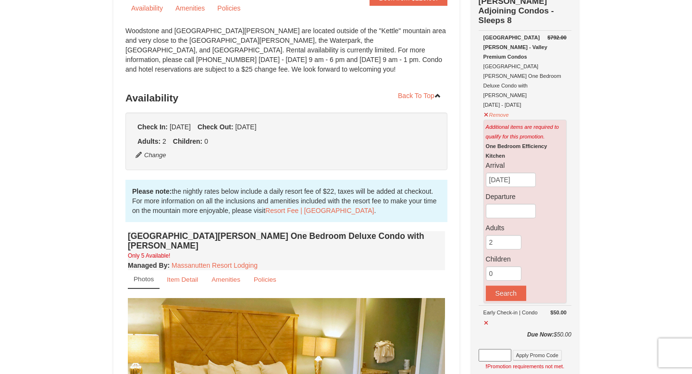
scroll to position [114, 0]
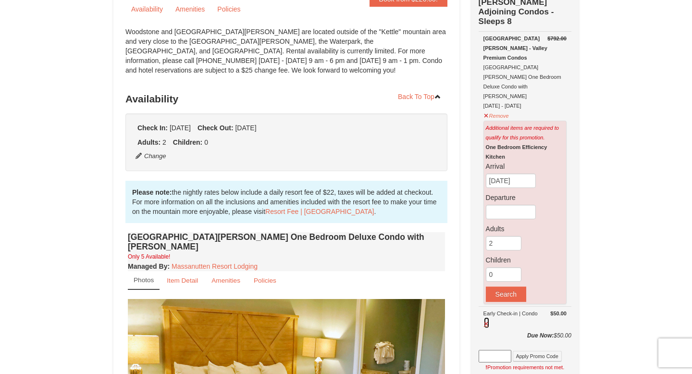
click at [485, 317] on button at bounding box center [487, 323] width 6 height 12
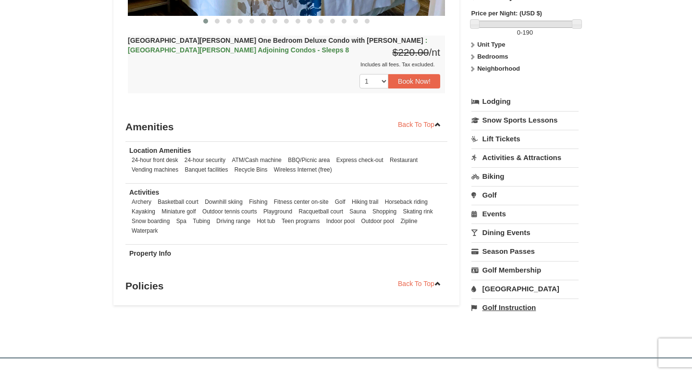
scroll to position [583, 0]
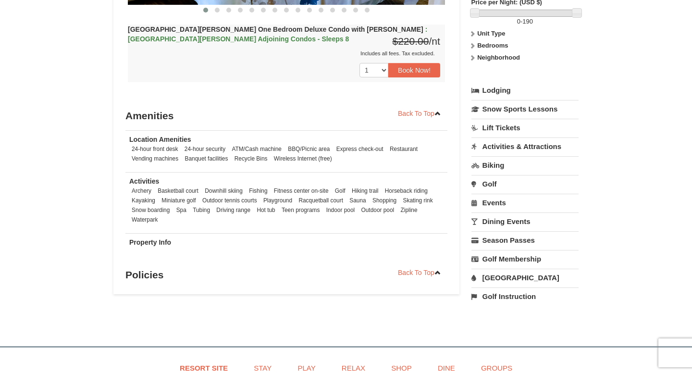
click at [500, 213] on link "Dining Events" at bounding box center [525, 222] width 107 height 18
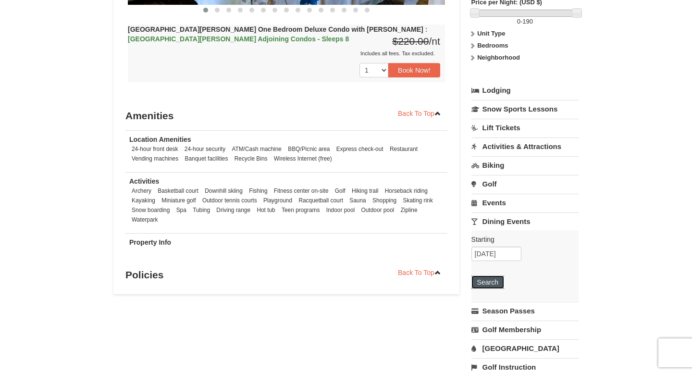
click at [476, 276] on button "Search" at bounding box center [488, 282] width 33 height 13
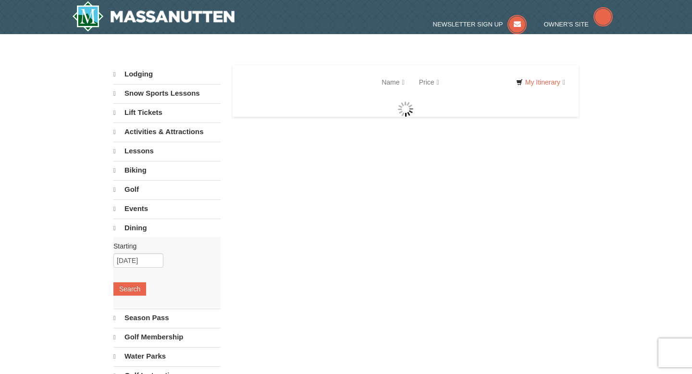
select select "10"
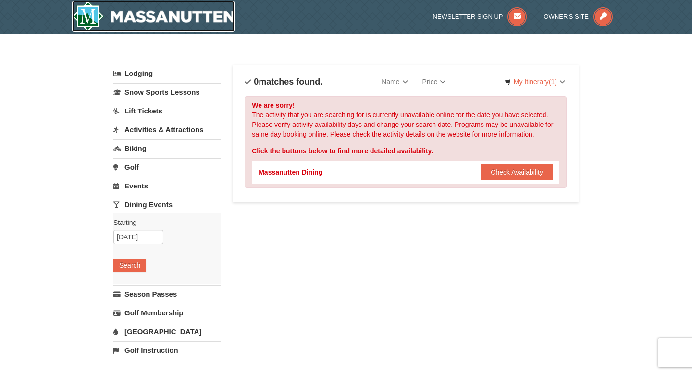
click at [164, 20] on img at bounding box center [153, 16] width 163 height 31
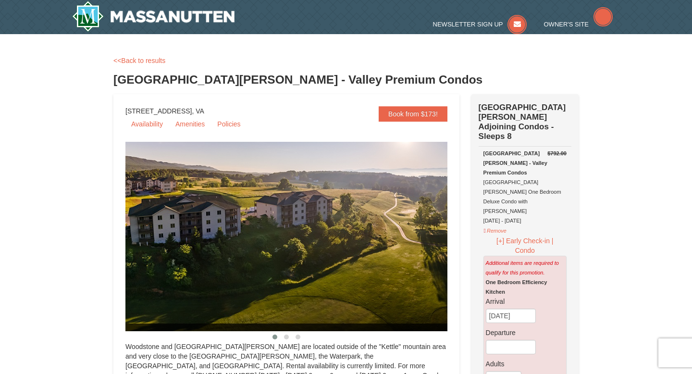
select select "10"
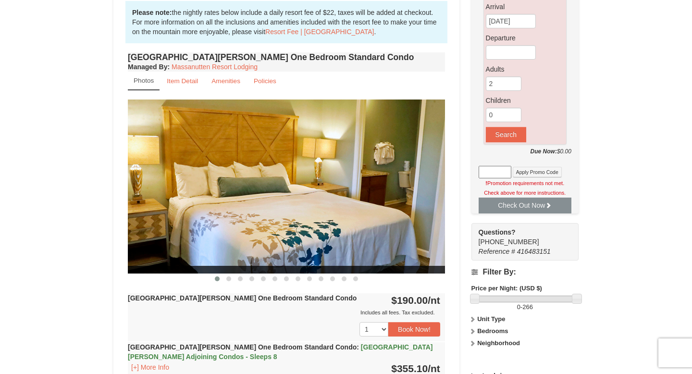
scroll to position [294, 0]
click at [365, 202] on img at bounding box center [286, 187] width 317 height 174
click at [228, 281] on span at bounding box center [228, 279] width 5 height 5
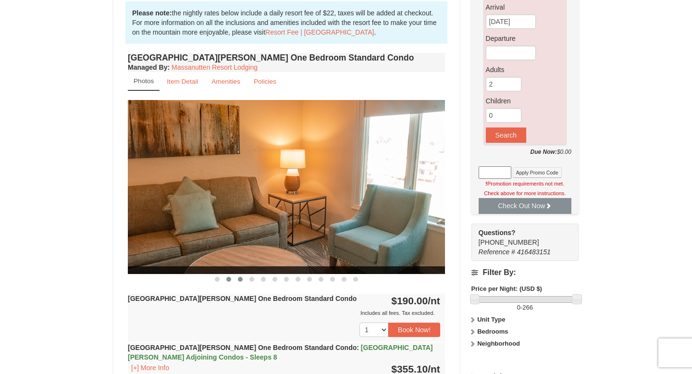
click at [237, 280] on button at bounding box center [241, 280] width 12 height 10
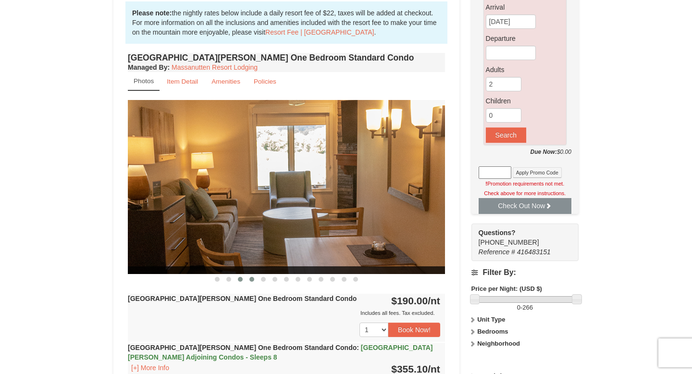
click at [253, 280] on span at bounding box center [252, 279] width 5 height 5
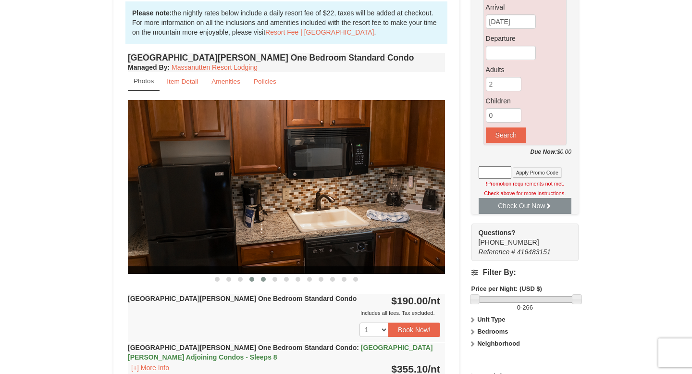
click at [264, 281] on button at bounding box center [264, 280] width 12 height 10
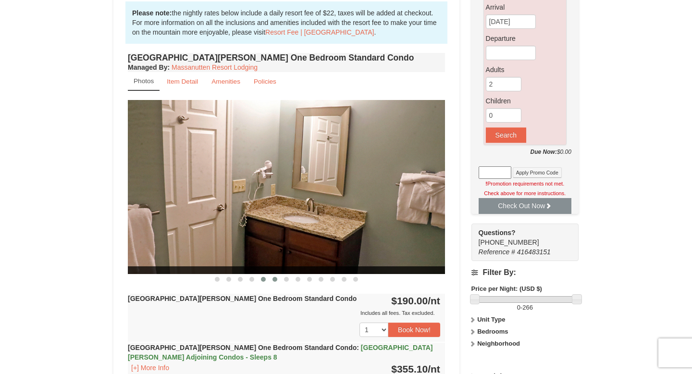
click at [276, 281] on button at bounding box center [275, 280] width 12 height 10
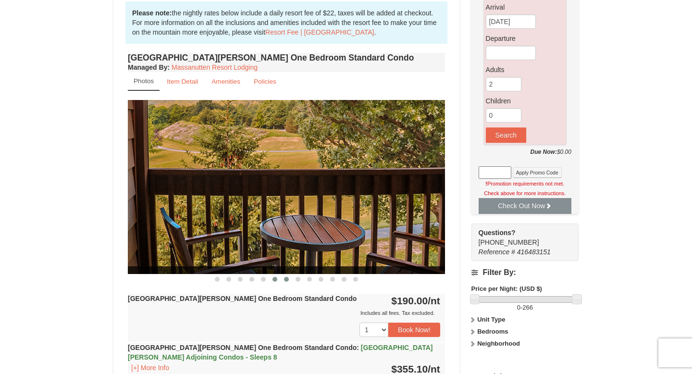
click at [290, 278] on button at bounding box center [287, 280] width 12 height 10
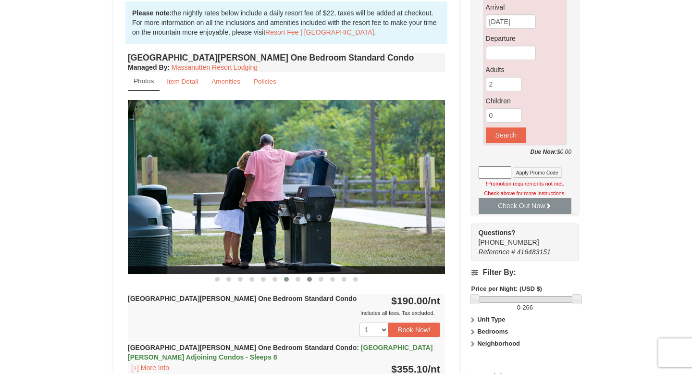
click at [304, 279] on button at bounding box center [310, 280] width 12 height 10
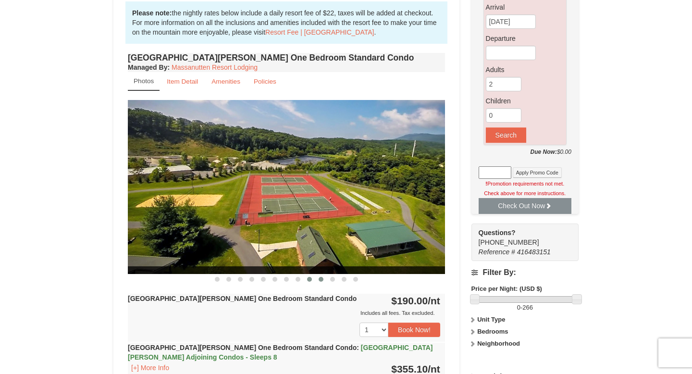
click at [317, 279] on button at bounding box center [321, 280] width 12 height 10
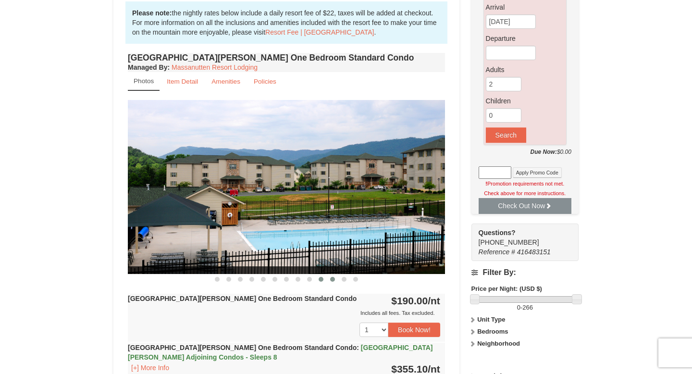
click at [332, 278] on span at bounding box center [332, 279] width 5 height 5
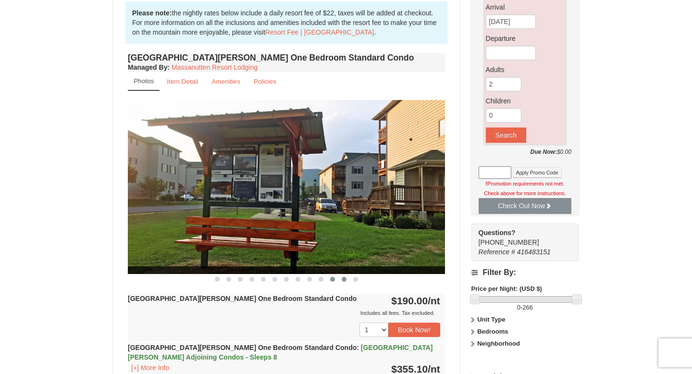
click at [344, 280] on span at bounding box center [344, 279] width 5 height 5
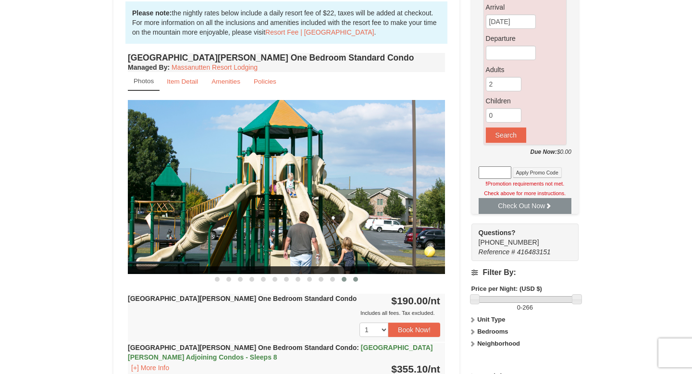
click at [355, 278] on span at bounding box center [355, 279] width 5 height 5
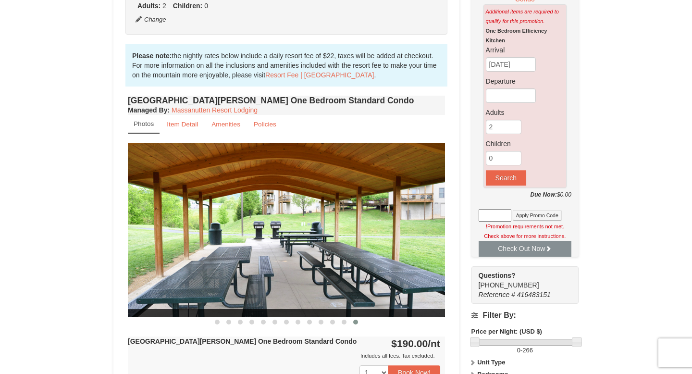
scroll to position [220, 0]
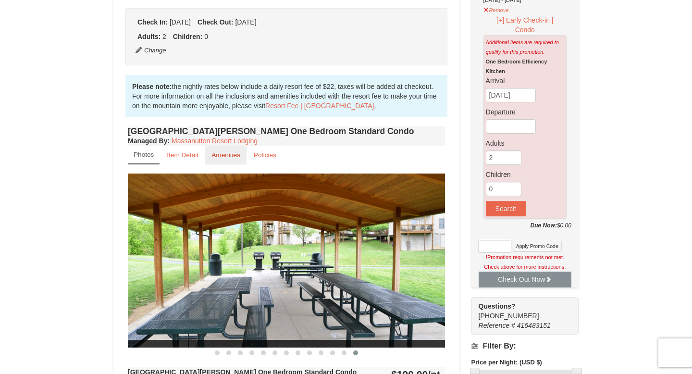
click at [214, 156] on small "Amenities" at bounding box center [226, 154] width 29 height 7
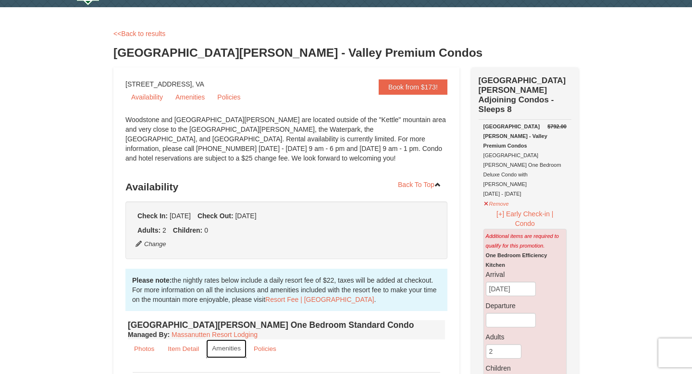
scroll to position [0, 0]
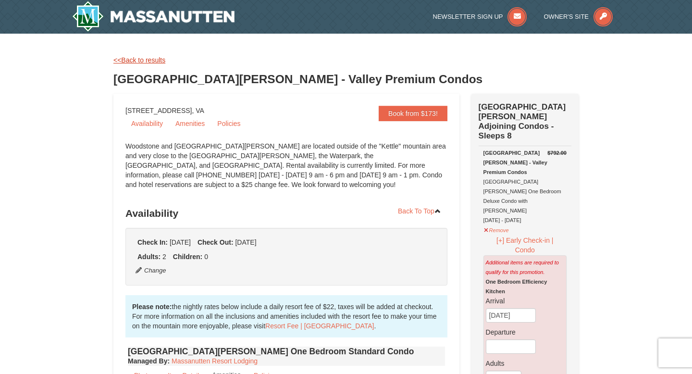
click at [122, 58] on link "<<Back to results" at bounding box center [139, 60] width 52 height 8
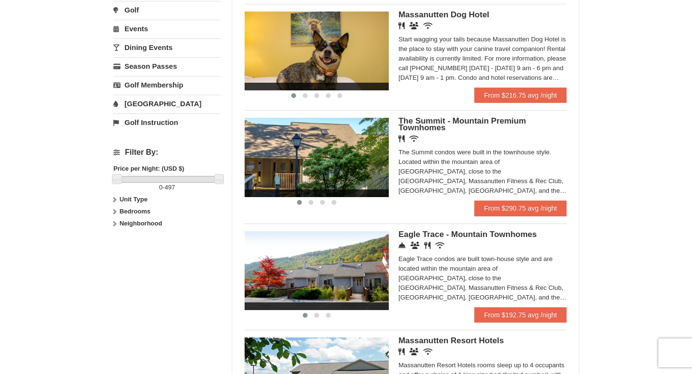
scroll to position [316, 0]
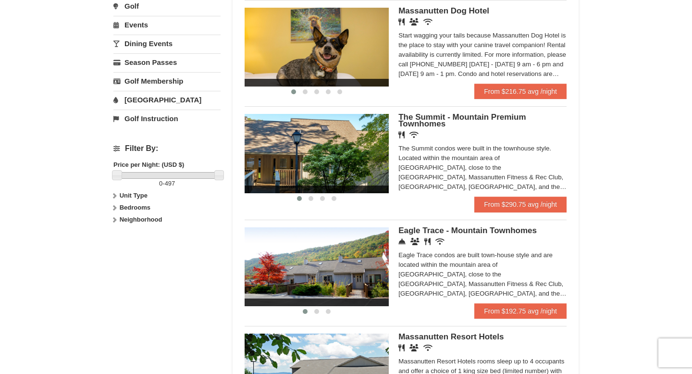
click at [419, 117] on span "The Summit - Mountain Premium Townhomes" at bounding box center [462, 121] width 127 height 16
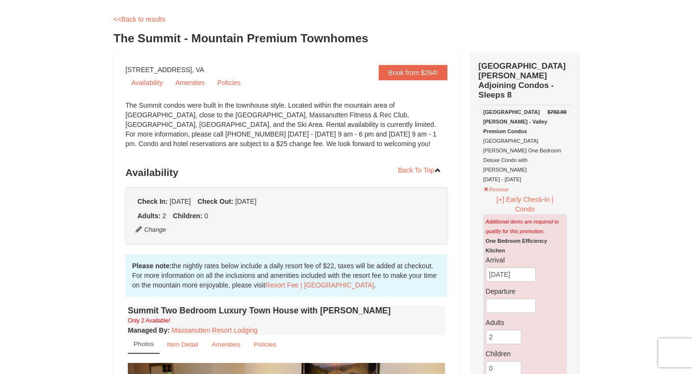
scroll to position [43, 0]
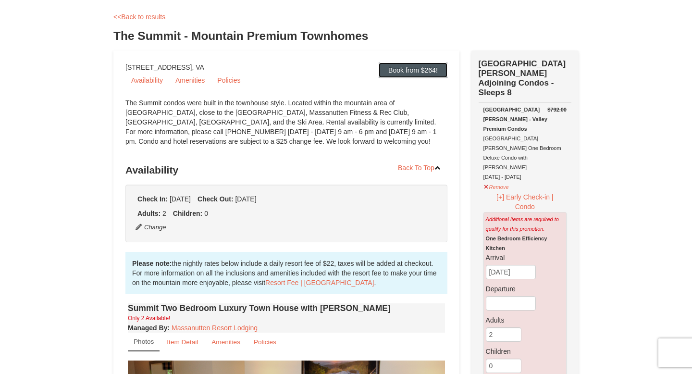
click at [403, 71] on link "Book from $264!" at bounding box center [413, 70] width 69 height 15
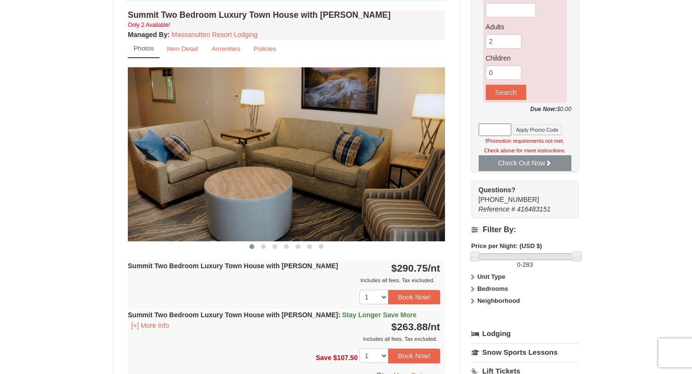
scroll to position [338, 0]
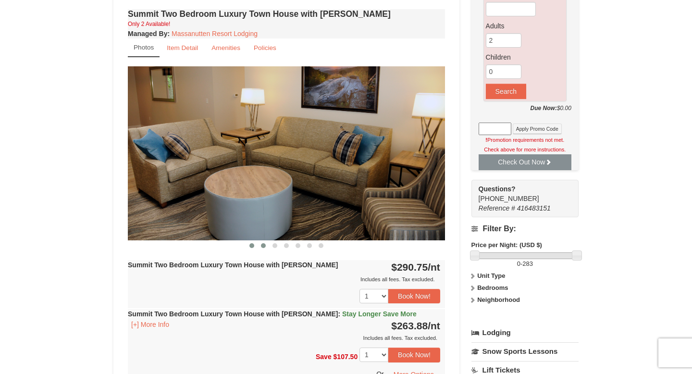
click at [263, 245] on span at bounding box center [263, 245] width 5 height 5
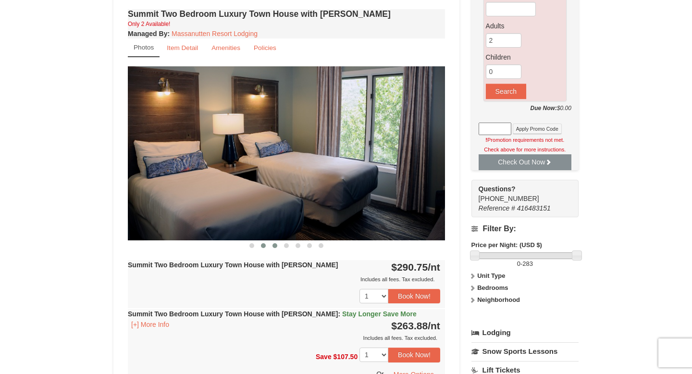
click at [276, 244] on span at bounding box center [275, 245] width 5 height 5
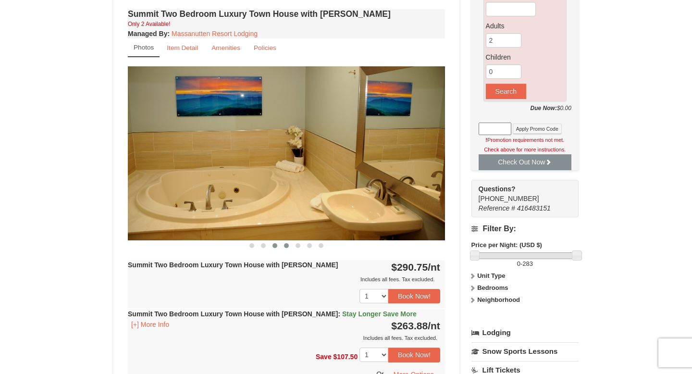
click at [289, 244] on button at bounding box center [287, 246] width 12 height 10
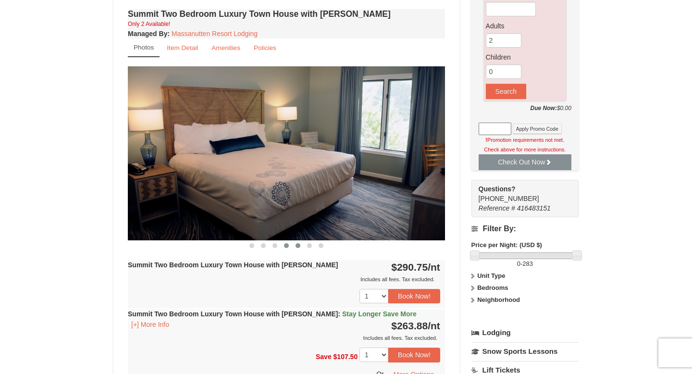
click at [298, 245] on span at bounding box center [298, 245] width 5 height 5
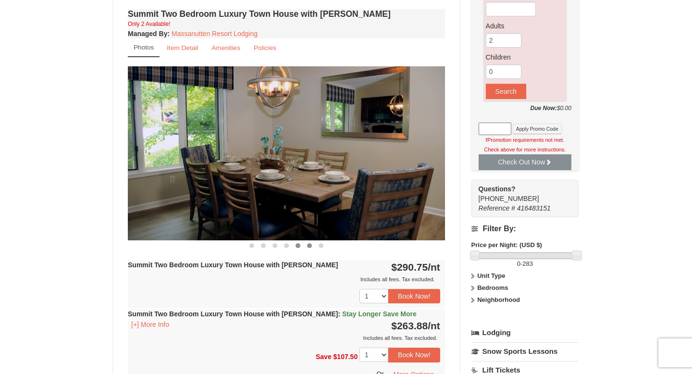
click at [309, 245] on span at bounding box center [309, 245] width 5 height 5
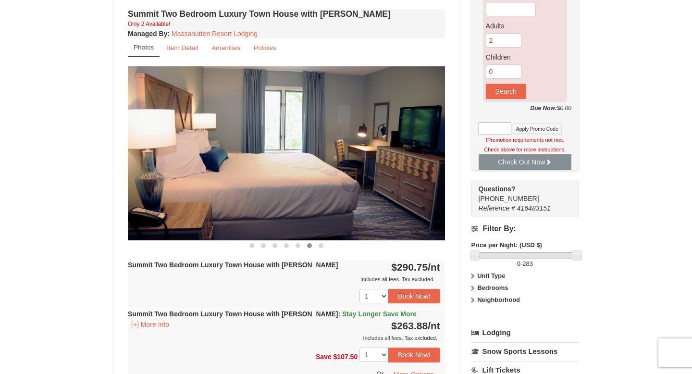
click at [327, 245] on div at bounding box center [286, 245] width 317 height 10
click at [319, 247] on span at bounding box center [321, 245] width 5 height 5
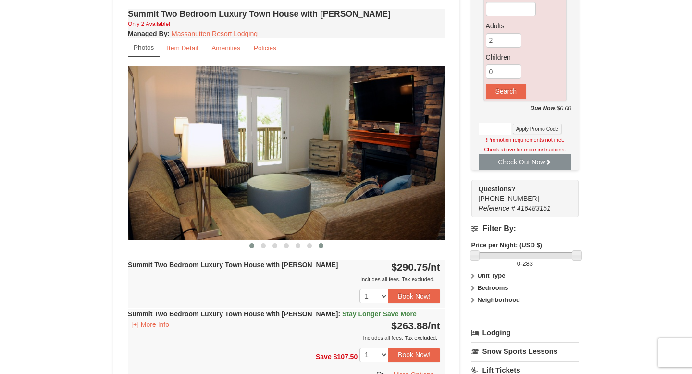
click at [253, 247] on button at bounding box center [252, 246] width 12 height 10
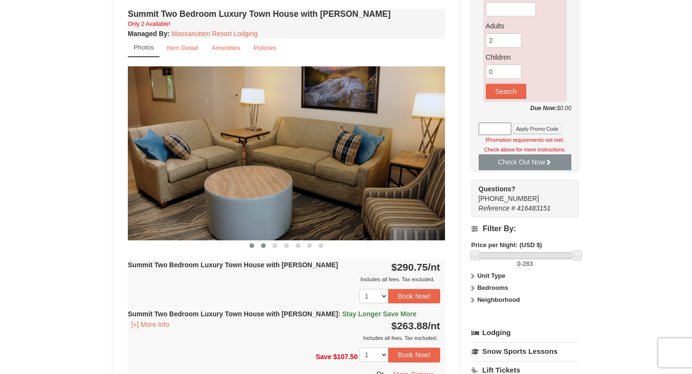
click at [264, 245] on span at bounding box center [263, 245] width 5 height 5
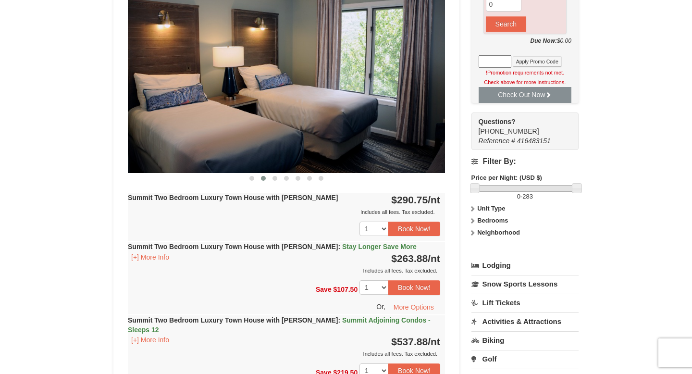
scroll to position [406, 0]
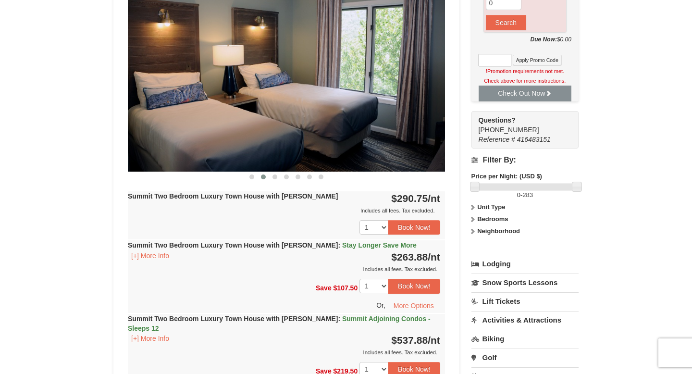
click at [229, 248] on strong "Summit Two Bedroom Luxury Town House with Jacuzzi : Stay Longer Save More" at bounding box center [272, 245] width 289 height 8
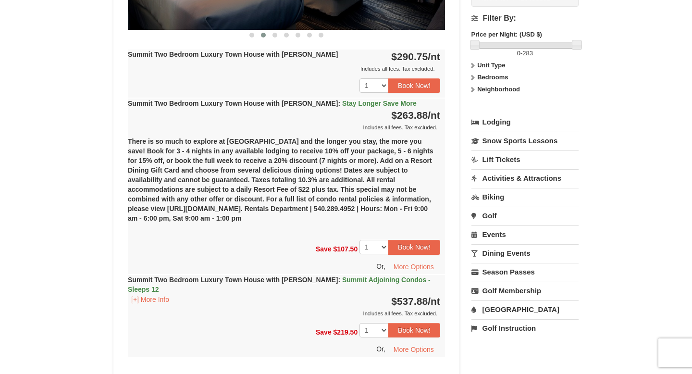
scroll to position [618, 0]
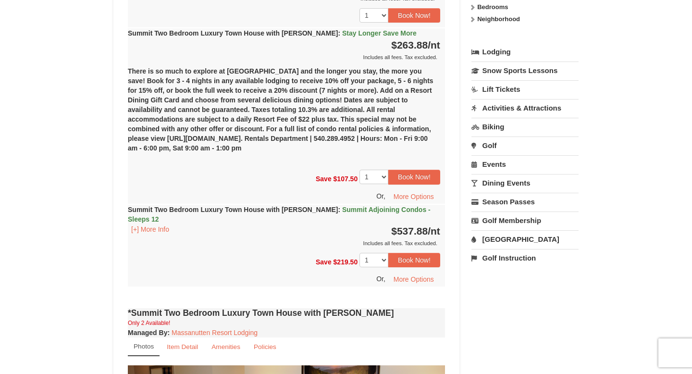
click at [222, 211] on strong "Summit Two Bedroom Luxury Town House with Jacuzzi : Summit Adjoining Condos - S…" at bounding box center [279, 214] width 303 height 17
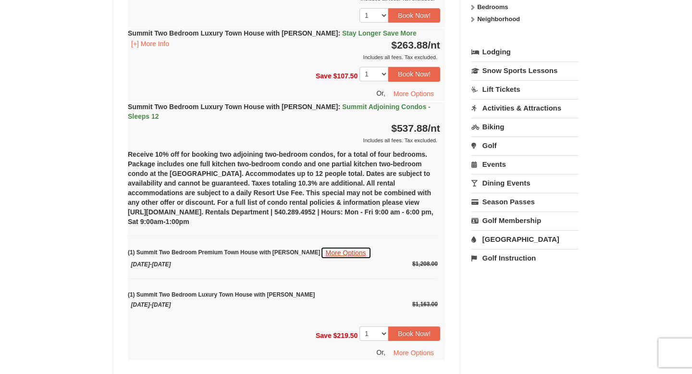
click at [321, 247] on button "More Options" at bounding box center [346, 253] width 51 height 13
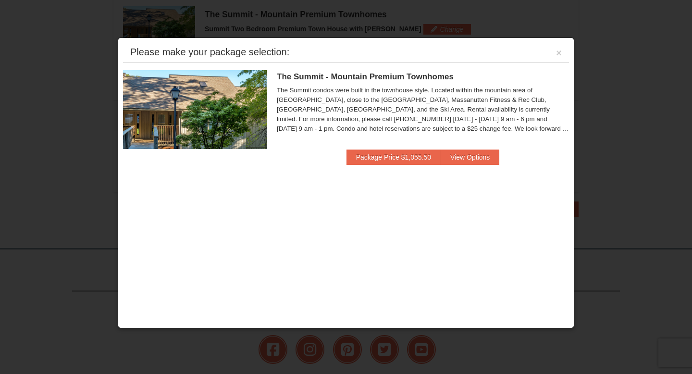
scroll to position [294, 0]
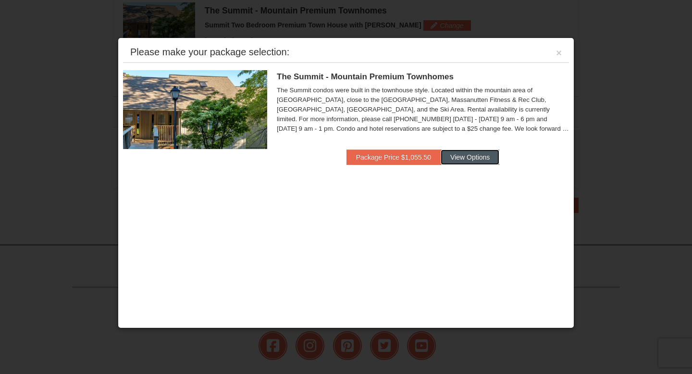
click at [477, 158] on button "View Options" at bounding box center [470, 157] width 59 height 15
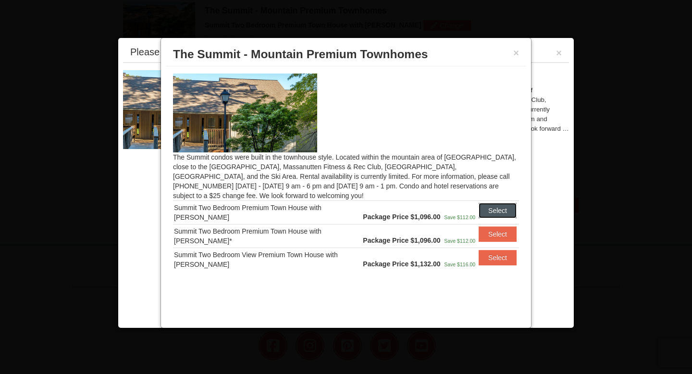
click at [498, 212] on button "Select" at bounding box center [498, 210] width 38 height 15
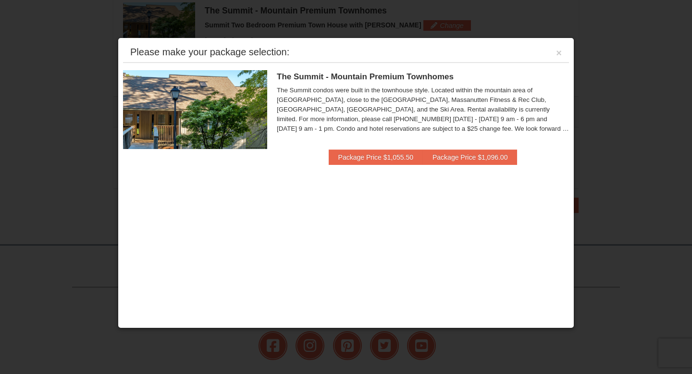
click at [560, 59] on div "Please make your package selection: ×" at bounding box center [346, 53] width 446 height 20
click at [559, 52] on button "×" at bounding box center [559, 53] width 6 height 10
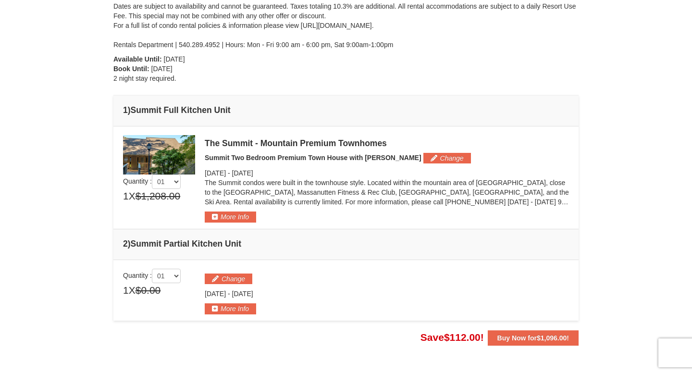
scroll to position [166, 0]
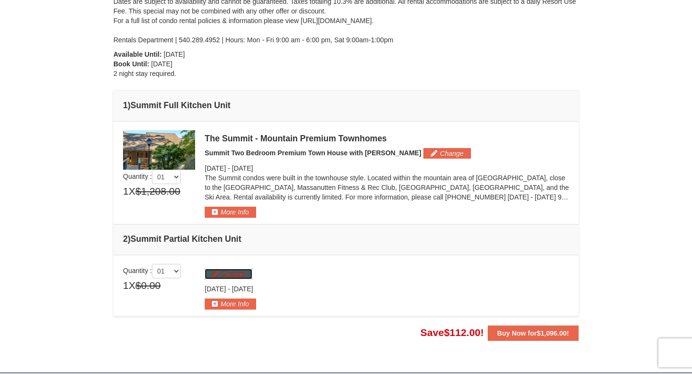
click at [219, 275] on button "Change" at bounding box center [229, 274] width 48 height 11
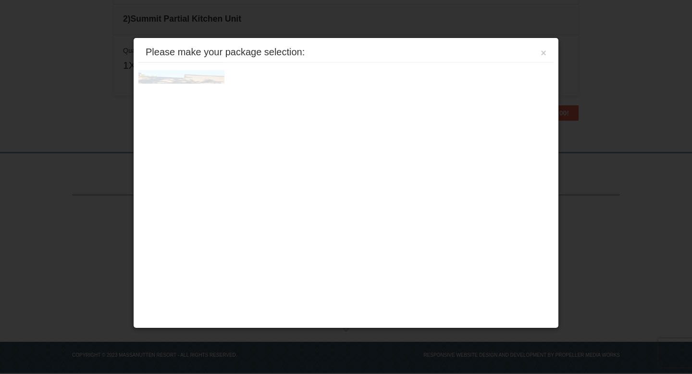
scroll to position [395, 0]
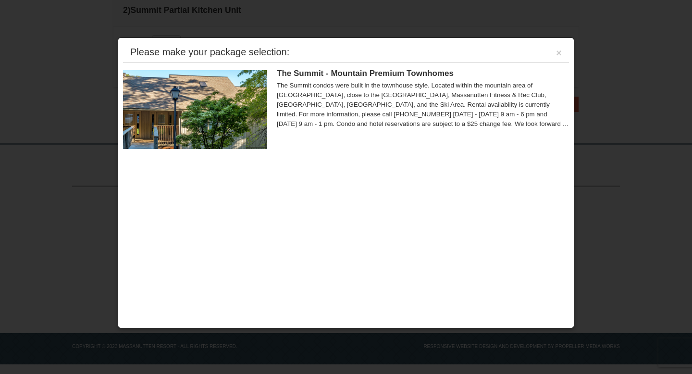
click at [565, 49] on div "Please make your package selection: ×" at bounding box center [346, 53] width 446 height 20
click at [558, 54] on button "×" at bounding box center [559, 53] width 6 height 10
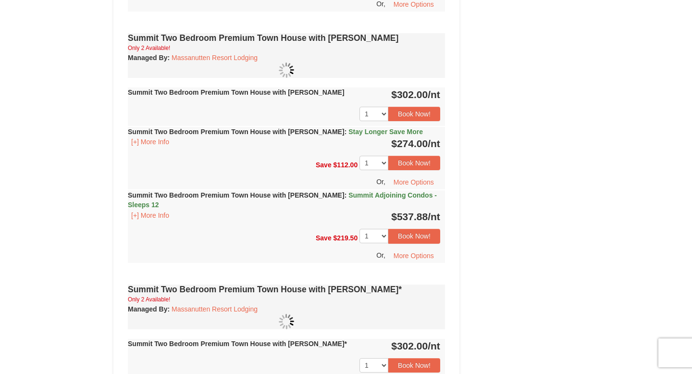
select select "10"
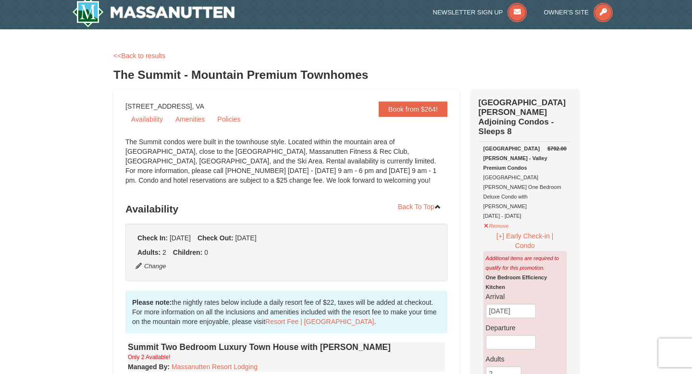
scroll to position [5, 0]
